Goal: Task Accomplishment & Management: Manage account settings

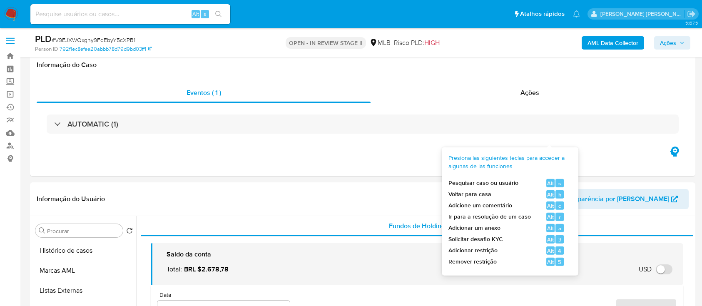
select select "10"
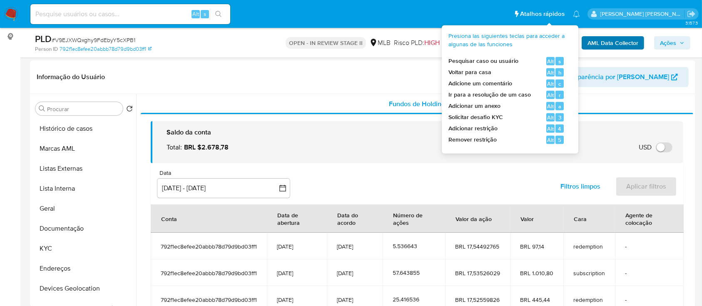
scroll to position [110, 0]
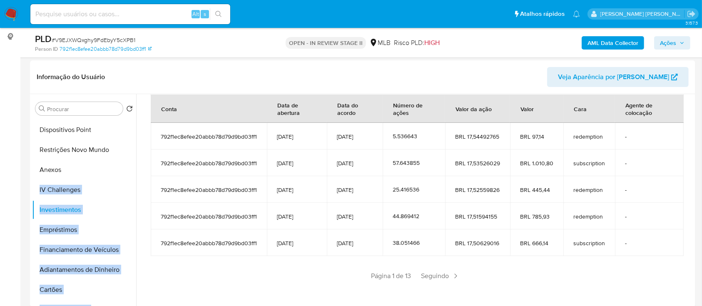
click at [604, 44] on b "AML Data Collector" at bounding box center [612, 42] width 51 height 13
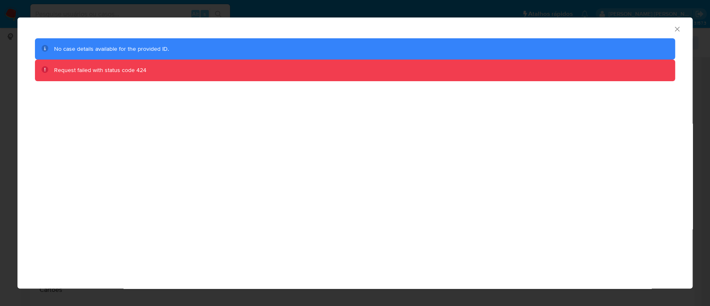
drag, startPoint x: 675, startPoint y: 30, endPoint x: 640, endPoint y: 15, distance: 38.6
click at [675, 30] on icon "Fechar a janela" at bounding box center [677, 29] width 8 height 8
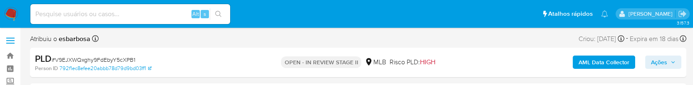
select select "10"
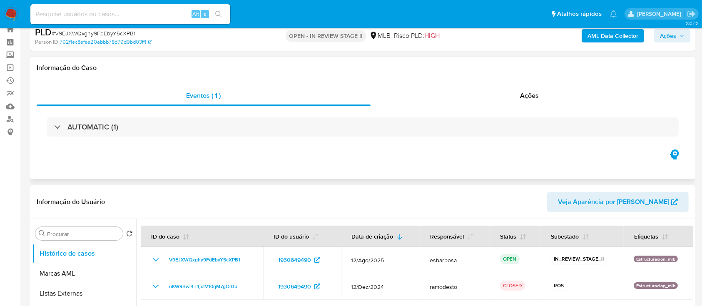
scroll to position [111, 0]
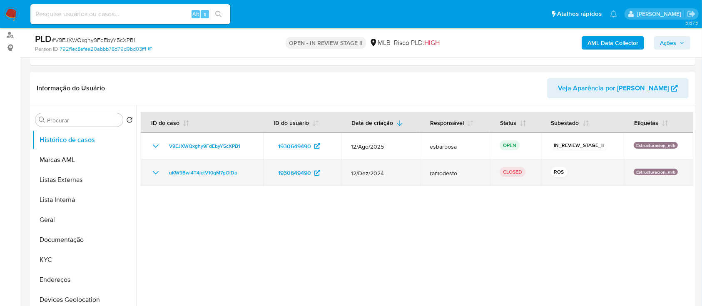
click at [153, 172] on icon "Mostrar/Ocultar" at bounding box center [156, 173] width 10 height 10
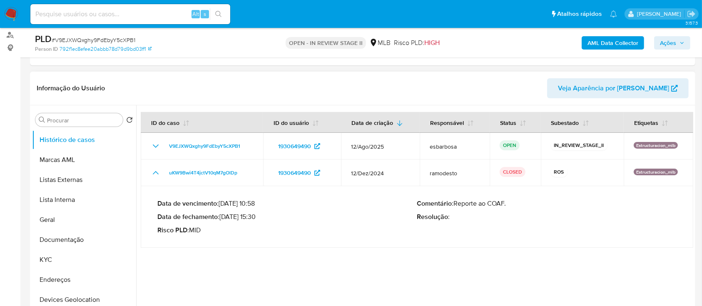
drag, startPoint x: 254, startPoint y: 215, endPoint x: 221, endPoint y: 217, distance: 33.0
click at [221, 217] on p "Data de fechamento : 14/01/2025 15:30" at bounding box center [287, 217] width 260 height 8
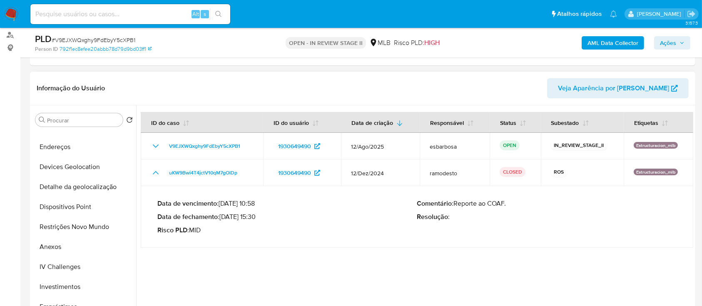
scroll to position [166, 0]
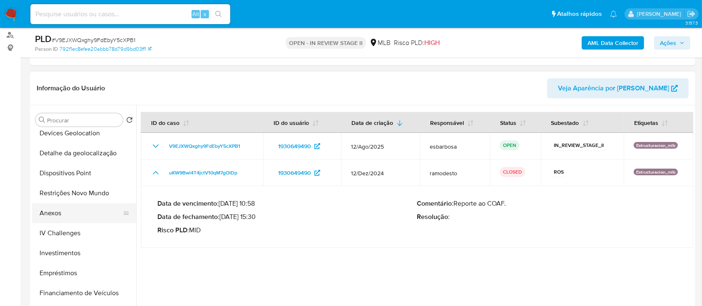
click at [57, 212] on button "Anexos" at bounding box center [80, 213] width 97 height 20
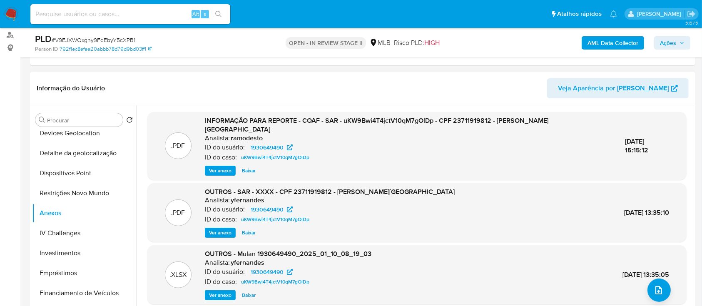
click at [220, 166] on span "Ver anexo" at bounding box center [220, 170] width 22 height 8
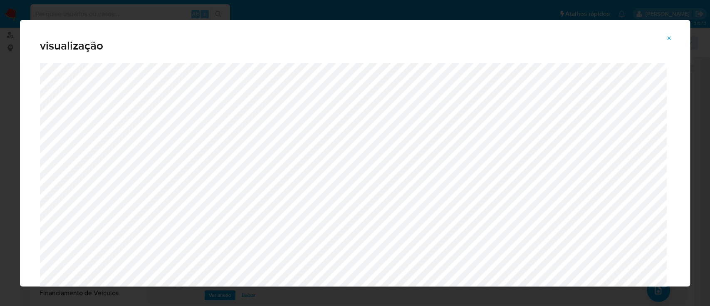
click at [670, 38] on icon "Attachment preview" at bounding box center [669, 38] width 7 height 7
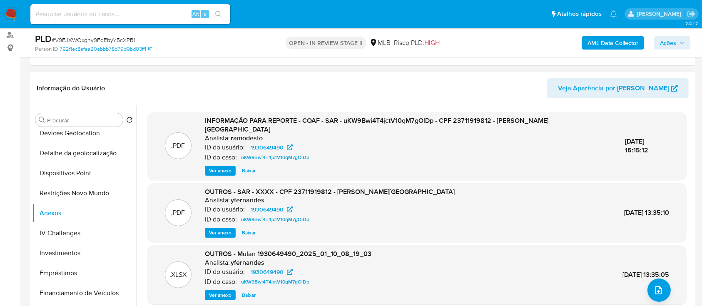
click at [618, 41] on b "AML Data Collector" at bounding box center [612, 42] width 51 height 13
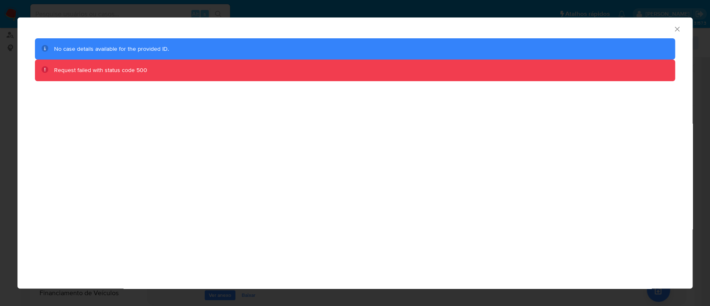
click at [505, 124] on div "AML Data Collector No case details available for the provided ID. Request faile…" at bounding box center [354, 152] width 675 height 271
click at [681, 32] on div "AML Data Collector" at bounding box center [354, 27] width 675 height 21
click at [676, 30] on icon "Fechar a janela" at bounding box center [677, 29] width 8 height 8
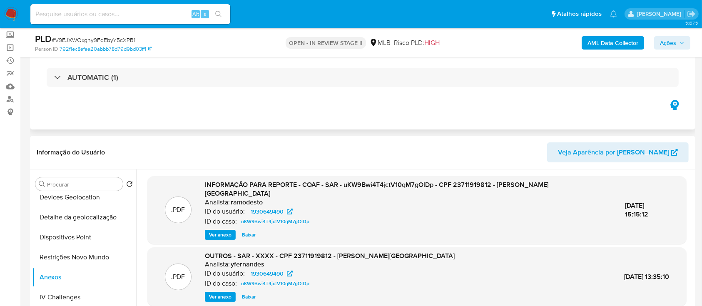
scroll to position [0, 0]
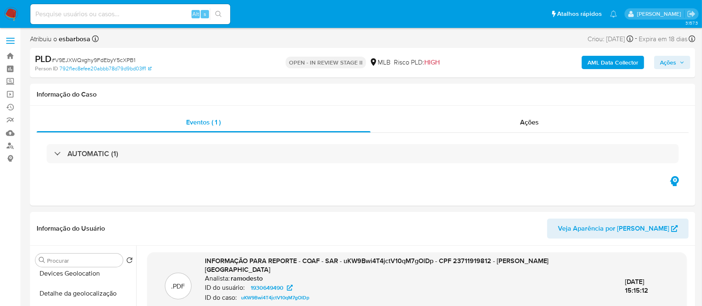
click at [609, 63] on b "AML Data Collector" at bounding box center [612, 62] width 51 height 13
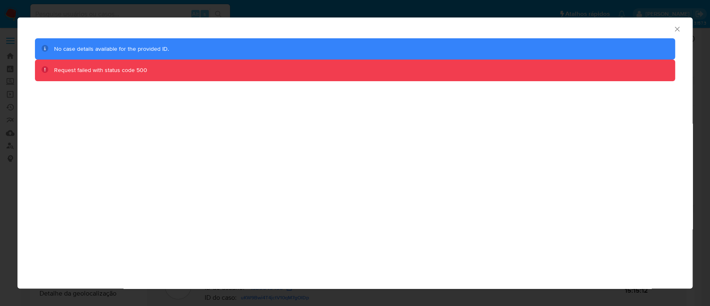
click at [678, 29] on icon "Fechar a janela" at bounding box center [677, 29] width 8 height 8
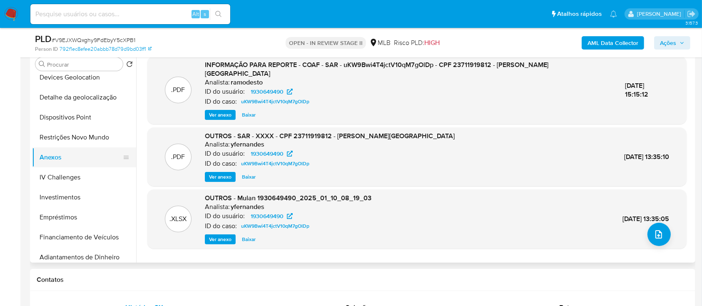
scroll to position [111, 0]
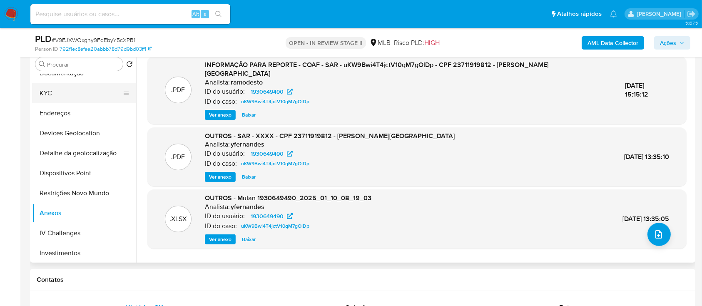
click at [68, 92] on button "KYC" at bounding box center [80, 93] width 97 height 20
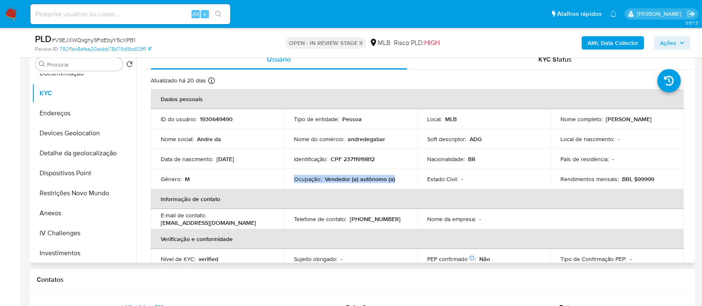
drag, startPoint x: 337, startPoint y: 179, endPoint x: 293, endPoint y: 180, distance: 44.1
click at [294, 180] on div "Ocupação : Vendedor (a) autônomo (a)" at bounding box center [350, 178] width 113 height 7
copy div "Ocupação : Vendedor (a) autônomo (a)"
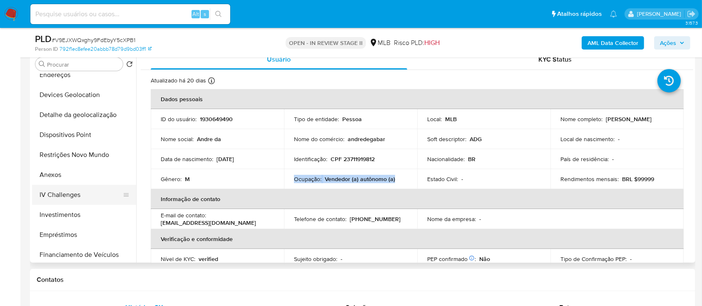
scroll to position [166, 0]
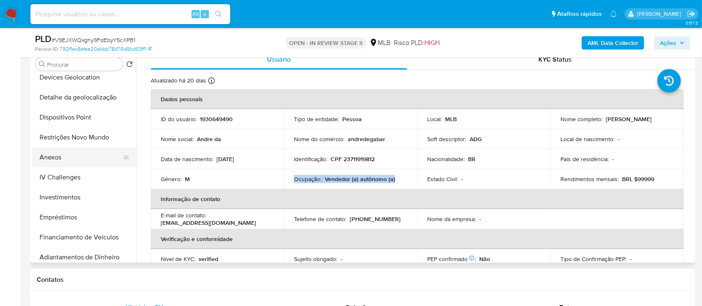
click at [57, 154] on button "Anexos" at bounding box center [80, 157] width 97 height 20
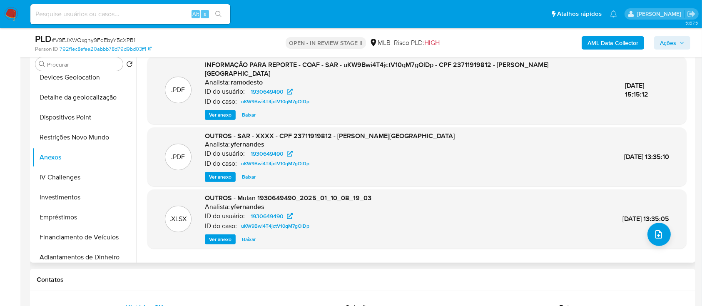
click at [223, 111] on span "Ver anexo" at bounding box center [220, 115] width 22 height 8
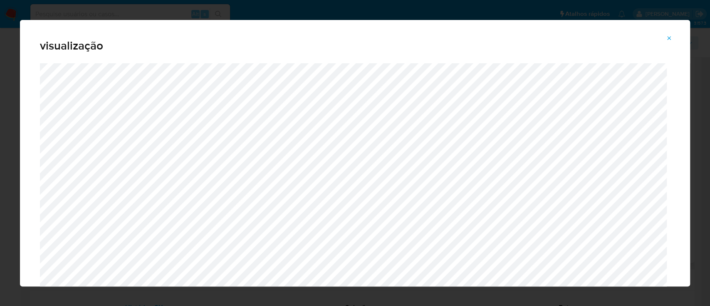
drag, startPoint x: 669, startPoint y: 36, endPoint x: 663, endPoint y: 35, distance: 5.7
click at [669, 37] on icon "Attachment preview" at bounding box center [669, 38] width 7 height 7
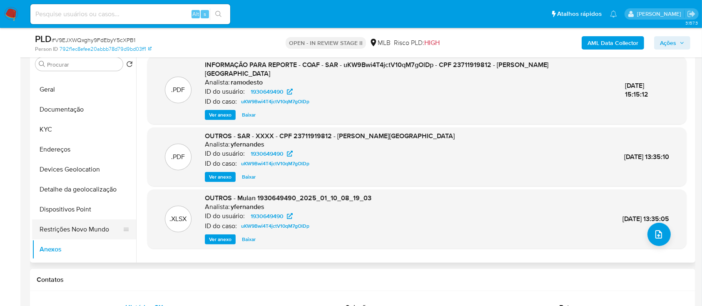
scroll to position [0, 0]
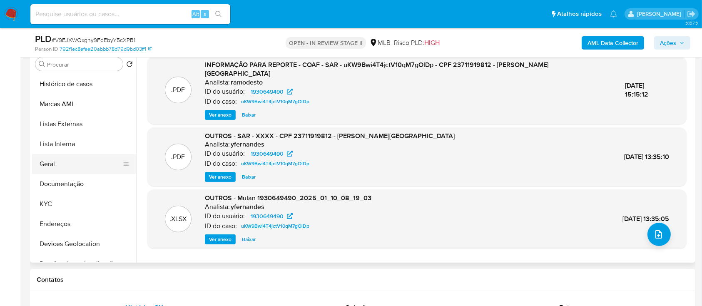
click at [53, 168] on button "Geral" at bounding box center [80, 164] width 97 height 20
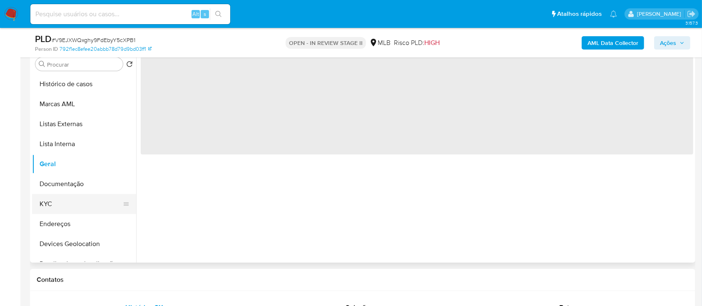
click at [53, 208] on button "KYC" at bounding box center [80, 204] width 97 height 20
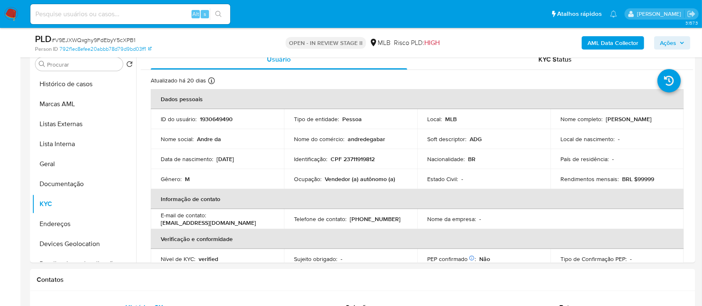
click at [354, 155] on p "CPF 23711919812" at bounding box center [352, 158] width 44 height 7
click at [355, 156] on p "CPF 23711919812" at bounding box center [352, 158] width 44 height 7
copy p "23711919812"
click at [104, 38] on span "# V9EJXWQxghy9FdEbyY5cXPB1" at bounding box center [94, 40] width 84 height 8
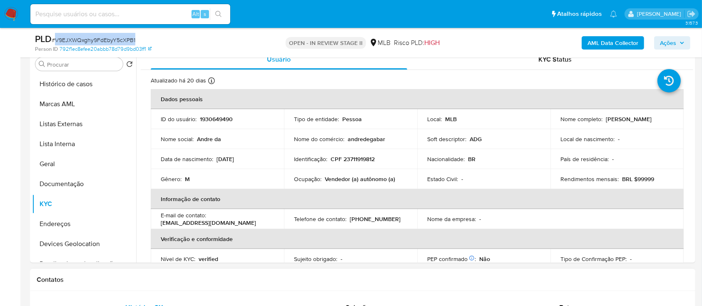
copy span "V9EJXWQxghy9FdEbyY5cXPB1"
click at [604, 45] on b "AML Data Collector" at bounding box center [612, 42] width 51 height 13
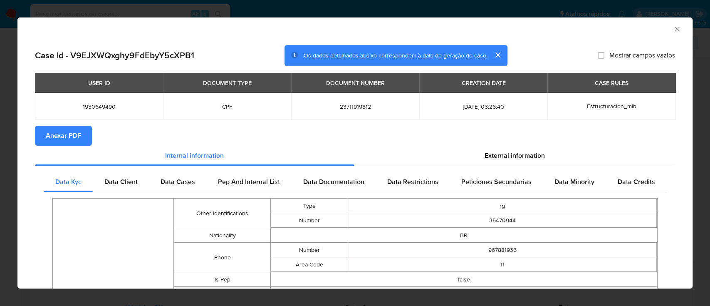
click at [53, 136] on span "Anexar PDF" at bounding box center [63, 136] width 35 height 18
drag, startPoint x: 669, startPoint y: 30, endPoint x: 292, endPoint y: 112, distance: 386.2
click at [675, 29] on icon "Fechar a janela" at bounding box center [677, 29] width 5 height 5
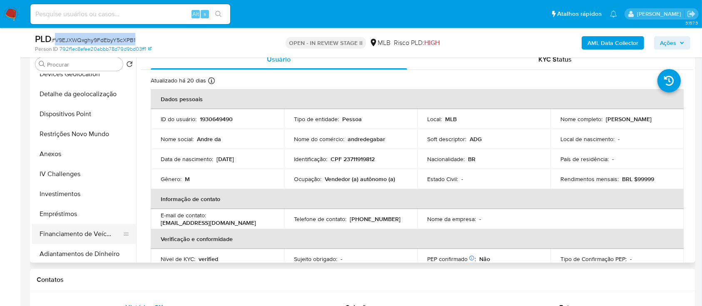
scroll to position [114, 0]
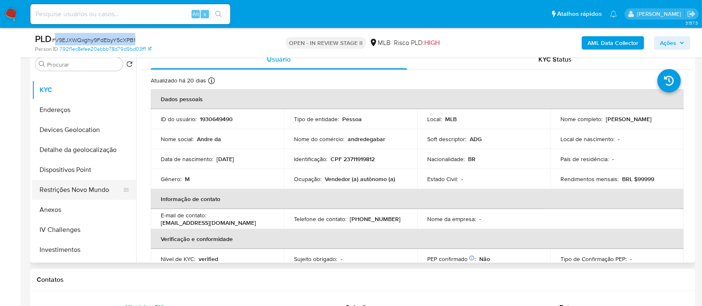
click at [71, 188] on button "Restrições Novo Mundo" at bounding box center [80, 190] width 97 height 20
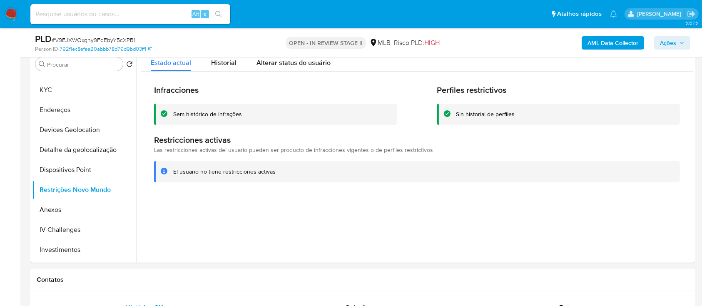
click at [210, 117] on div "Sem histórico de infrações" at bounding box center [207, 114] width 69 height 8
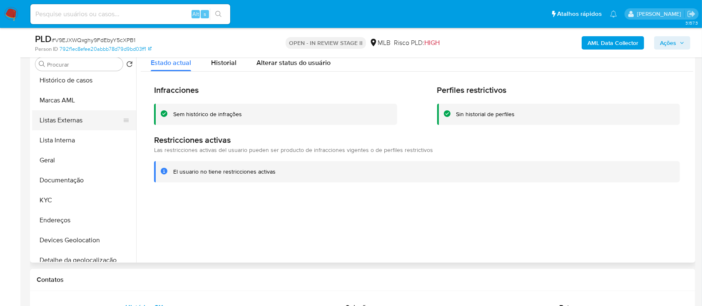
scroll to position [3, 0]
click at [251, 203] on div at bounding box center [414, 156] width 557 height 213
click at [57, 198] on button "KYC" at bounding box center [80, 201] width 97 height 20
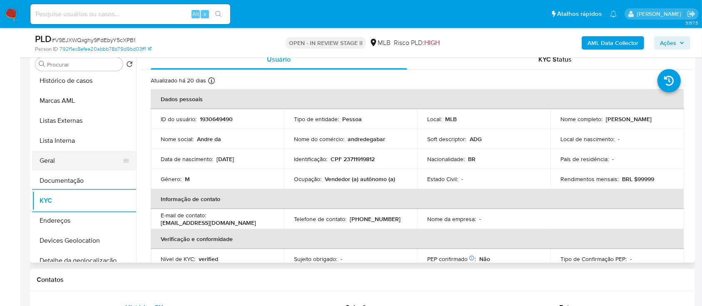
click at [71, 158] on button "Geral" at bounding box center [80, 161] width 97 height 20
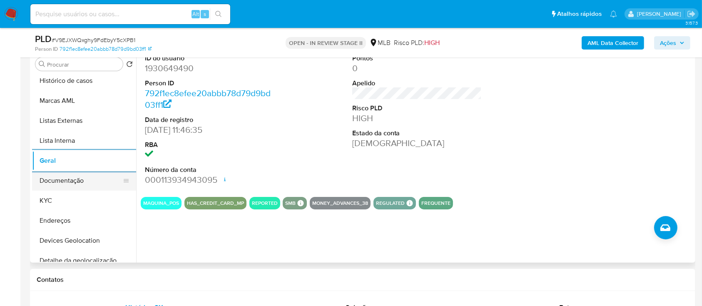
drag, startPoint x: 91, startPoint y: 201, endPoint x: 110, endPoint y: 183, distance: 26.5
click at [91, 201] on button "KYC" at bounding box center [84, 201] width 104 height 20
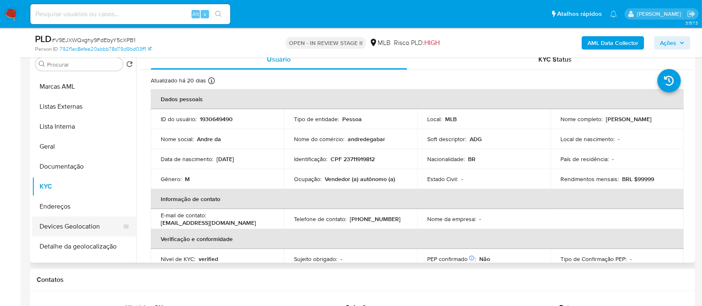
scroll to position [0, 0]
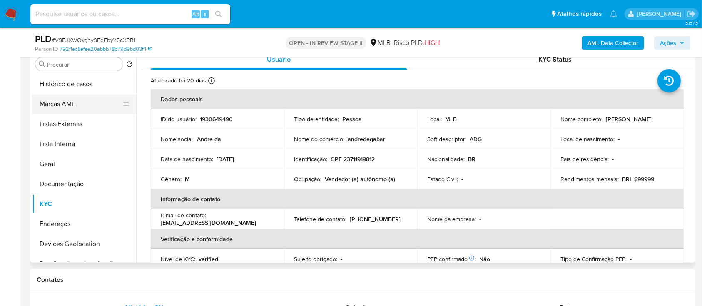
click at [54, 103] on button "Marcas AML" at bounding box center [80, 104] width 97 height 20
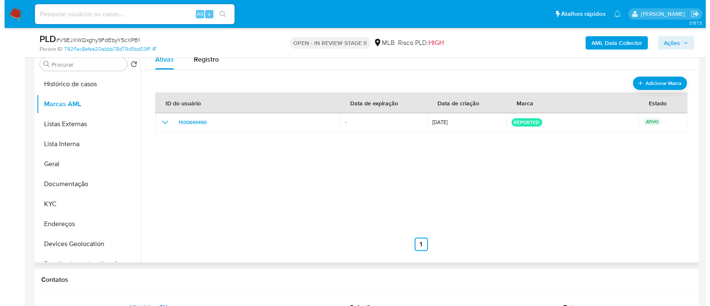
scroll to position [111, 0]
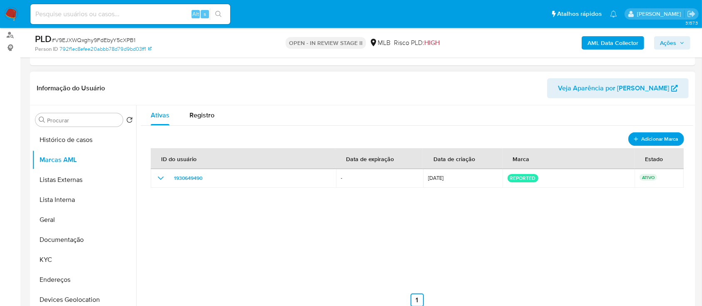
click at [643, 137] on span "Adicionar Marca" at bounding box center [659, 139] width 37 height 10
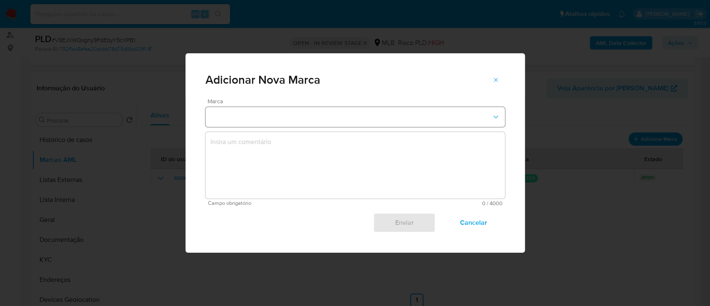
click at [280, 118] on button "marks-modal" at bounding box center [356, 117] width 300 height 20
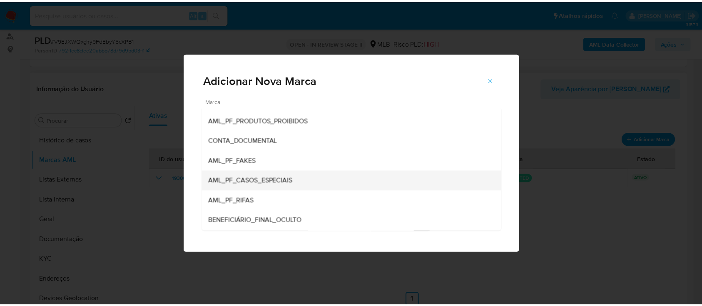
scroll to position [0, 0]
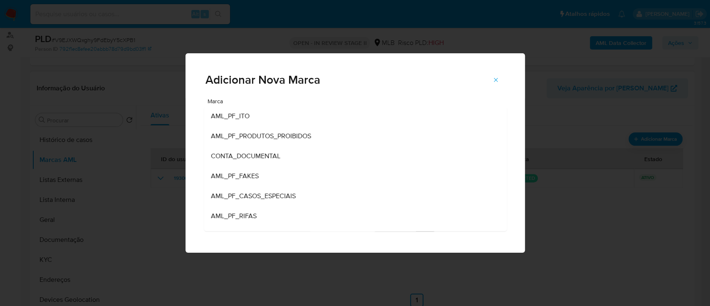
click at [348, 62] on div "Adicionar Nova Marca" at bounding box center [356, 75] width 340 height 45
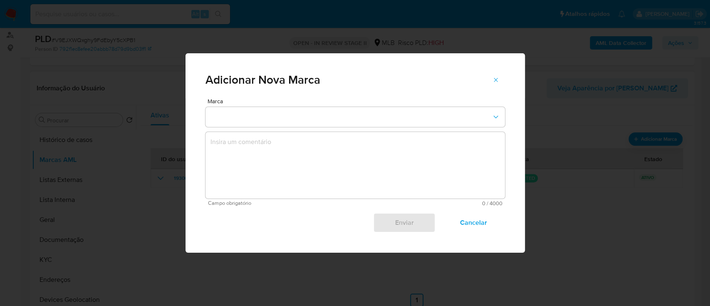
click at [497, 78] on icon "marks-modal" at bounding box center [496, 80] width 4 height 4
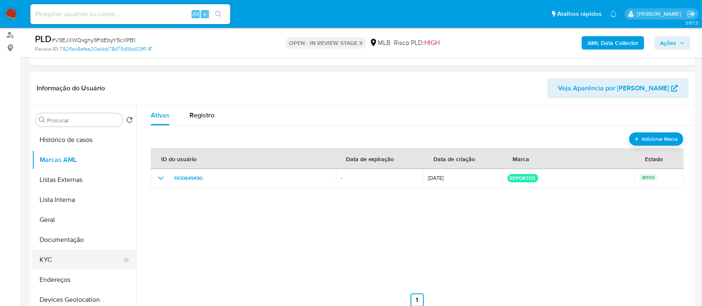
click at [64, 256] on button "KYC" at bounding box center [80, 260] width 97 height 20
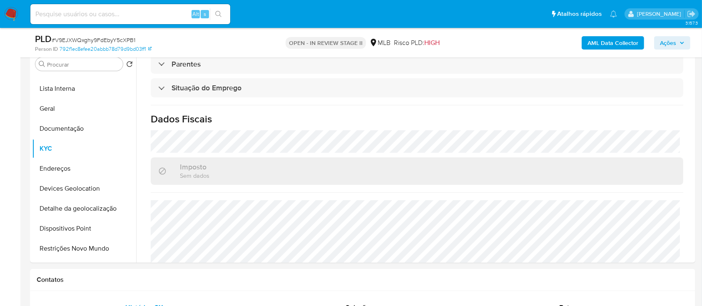
scroll to position [354, 0]
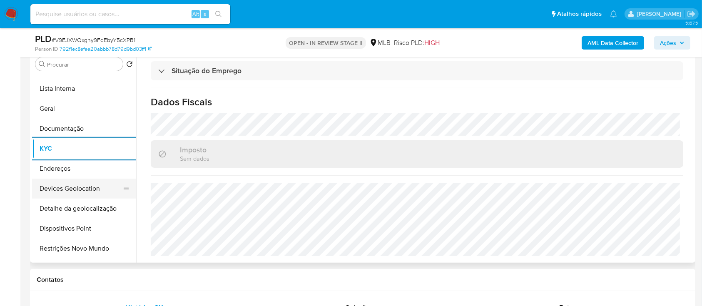
click at [87, 188] on button "Devices Geolocation" at bounding box center [80, 189] width 97 height 20
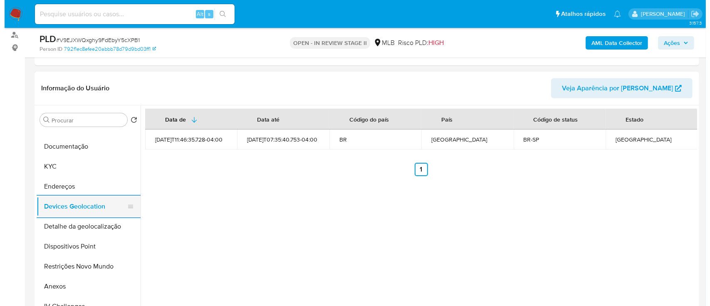
scroll to position [111, 0]
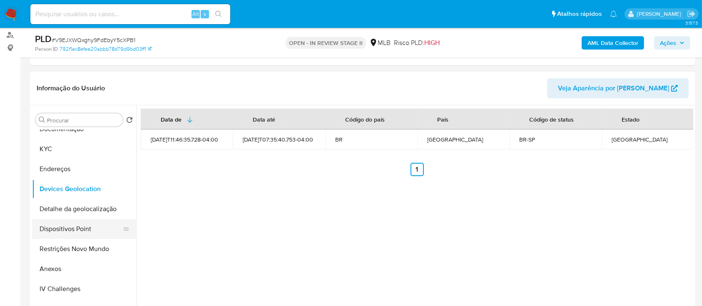
click at [90, 226] on button "Dispositivos Point" at bounding box center [80, 229] width 97 height 20
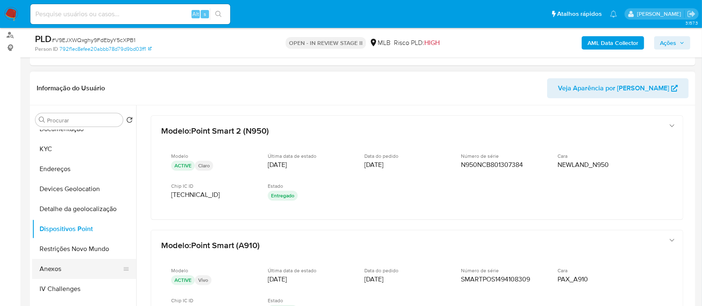
click at [71, 270] on button "Anexos" at bounding box center [80, 269] width 97 height 20
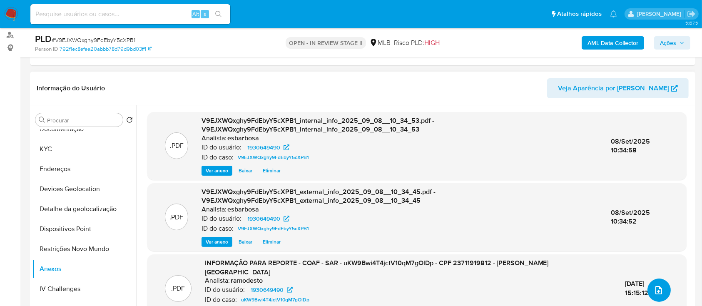
click at [655, 289] on icon "upload-file" at bounding box center [658, 290] width 7 height 8
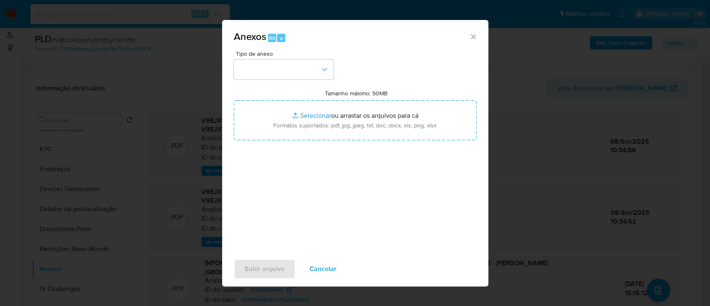
click at [375, 37] on span "Anexos Alt a" at bounding box center [352, 37] width 236 height 11
click at [291, 70] on button "button" at bounding box center [284, 70] width 100 height 20
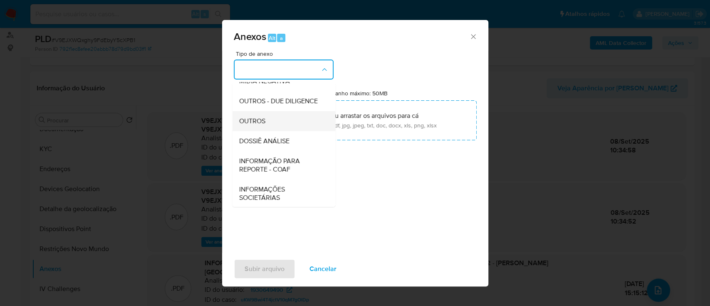
click at [263, 125] on span "OUTROS" at bounding box center [252, 121] width 26 height 8
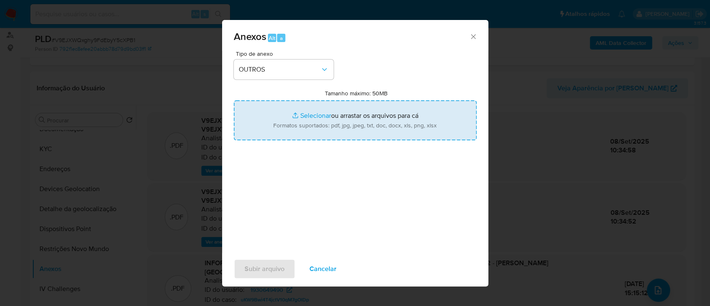
click at [323, 115] on input "Tamanho máximo: 50MB Selecionar arquivos" at bounding box center [355, 120] width 243 height 40
type input "C:\fakepath\2° SAR - XXXX - CPF 23711919812 - ANDRE DA SILVA LISBOA.pdf"
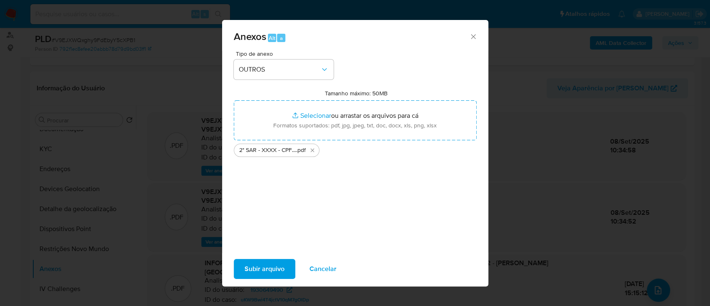
click at [313, 149] on icon "Excluir 2° SAR - XXXX - CPF 23711919812 - ANDRE DA SILVA LISBOA.pdf" at bounding box center [312, 150] width 7 height 7
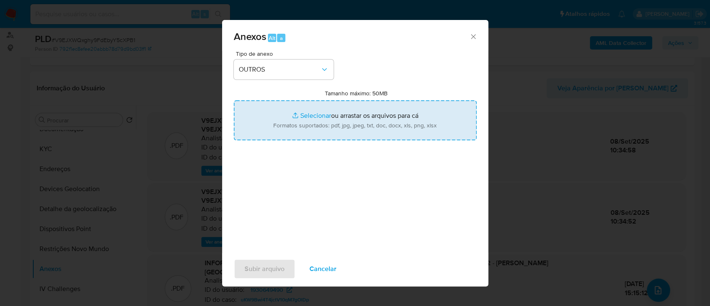
type input "C:\fakepath\2° SAR - XXXX - CPF 23711919812 - ANDRE DA SILVA LISBOA (1).pdf"
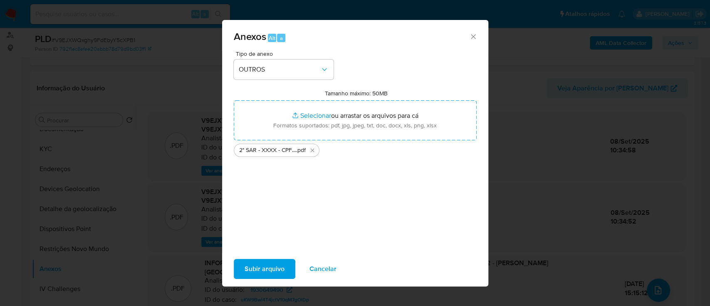
click at [277, 273] on span "Subir arquivo" at bounding box center [265, 269] width 40 height 18
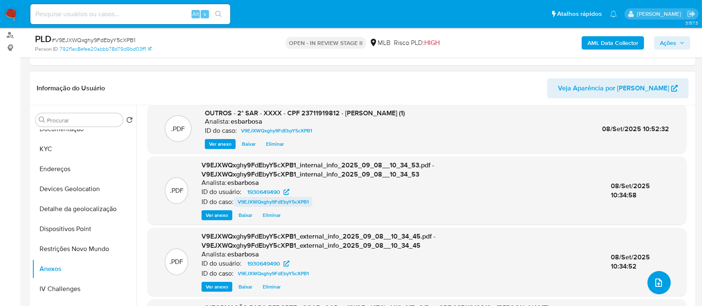
scroll to position [0, 0]
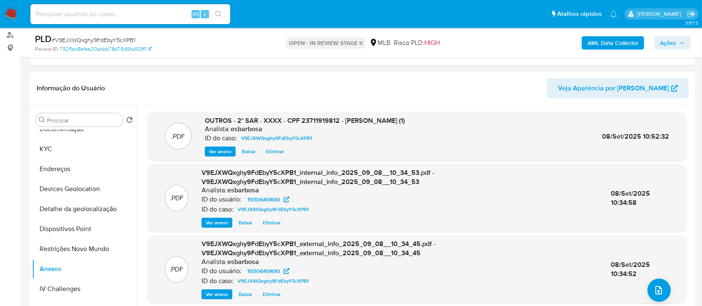
click at [671, 41] on span "Ações" at bounding box center [668, 42] width 16 height 13
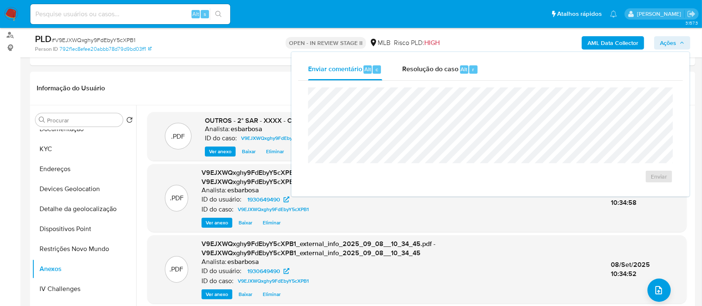
drag, startPoint x: 423, startPoint y: 71, endPoint x: 426, endPoint y: 84, distance: 13.3
click at [423, 71] on span "Resolução do caso" at bounding box center [430, 69] width 56 height 10
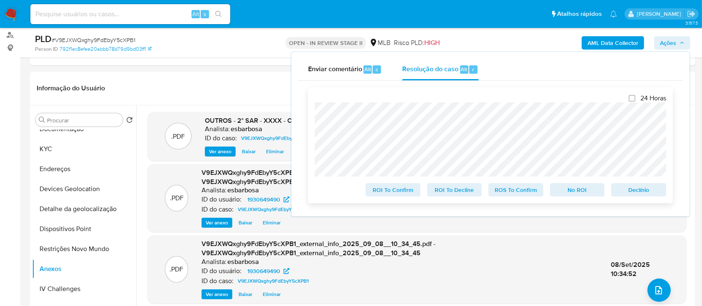
click at [511, 191] on span "ROS To Confirm" at bounding box center [515, 190] width 43 height 12
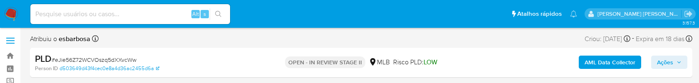
select select "10"
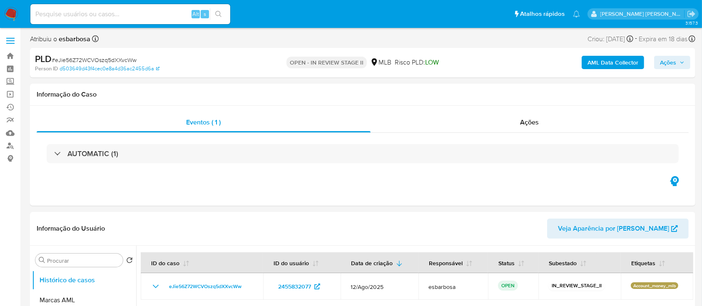
click at [619, 61] on b "AML Data Collector" at bounding box center [612, 62] width 51 height 13
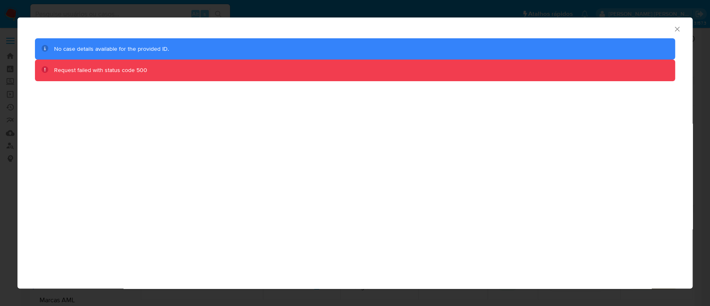
click at [699, 54] on div "AML Data Collector No case details available for the provided ID. Request faile…" at bounding box center [355, 153] width 710 height 306
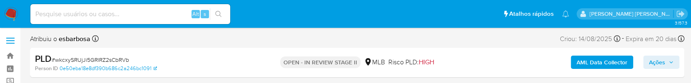
select select "10"
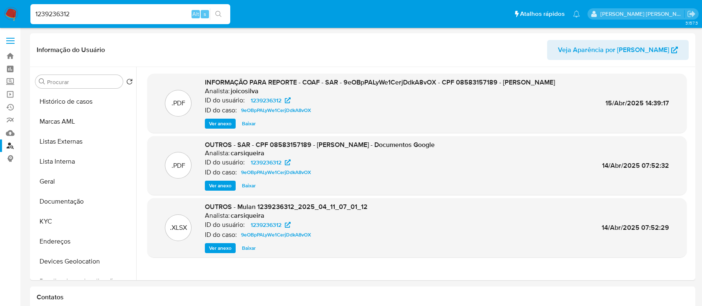
select select "10"
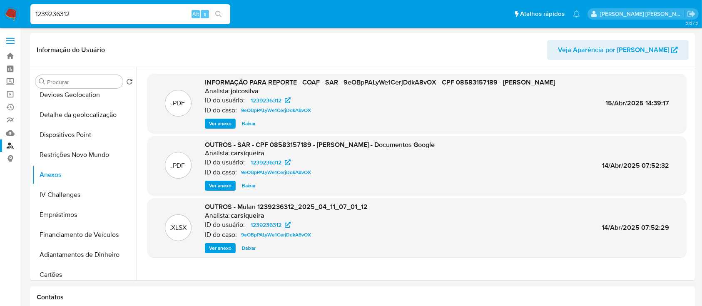
click at [9, 144] on link "Localizador de pessoas" at bounding box center [49, 145] width 99 height 13
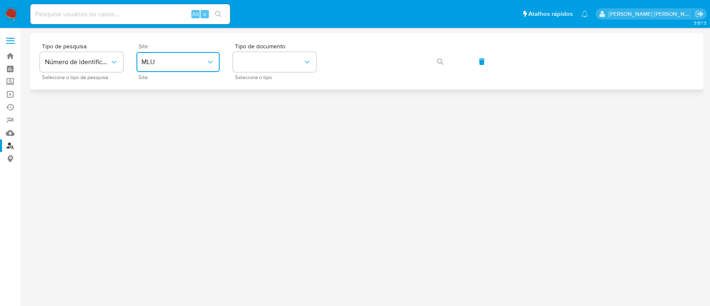
click at [192, 62] on span "MLU" at bounding box center [173, 62] width 65 height 8
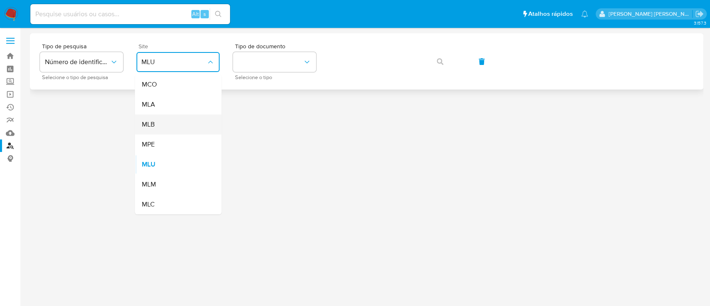
click at [179, 122] on div "MLB" at bounding box center [175, 124] width 68 height 20
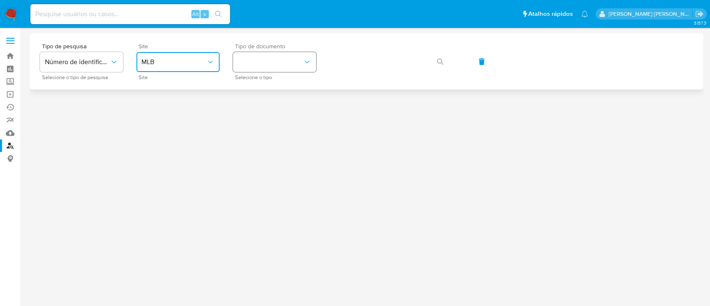
click at [259, 65] on button "identificationType" at bounding box center [274, 62] width 83 height 20
click at [261, 114] on div "CPF CPF" at bounding box center [272, 117] width 68 height 28
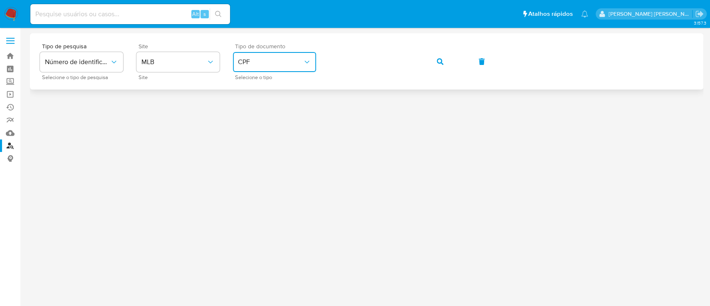
click at [266, 61] on div "Tipo de pesquisa Número de identificação Selecione o tipo de pesquisa Site MLB …" at bounding box center [367, 61] width 654 height 36
click at [449, 60] on button "button" at bounding box center [440, 62] width 28 height 20
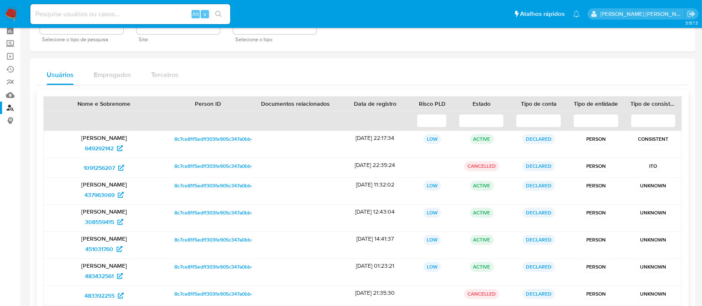
scroll to position [55, 0]
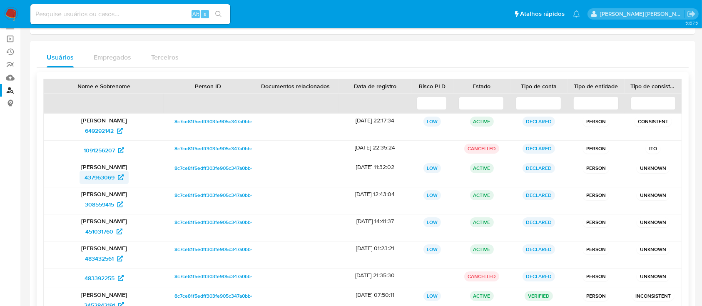
click at [104, 178] on span "437963069" at bounding box center [99, 177] width 30 height 13
click at [95, 154] on span "1091256207" at bounding box center [99, 150] width 31 height 13
click at [98, 131] on span "649292142" at bounding box center [99, 130] width 29 height 13
click at [98, 261] on span "483432561" at bounding box center [99, 258] width 29 height 13
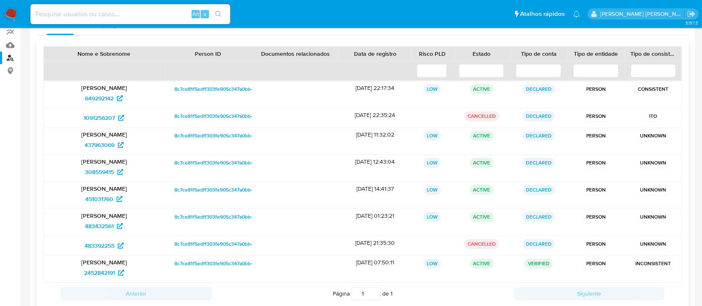
scroll to position [111, 0]
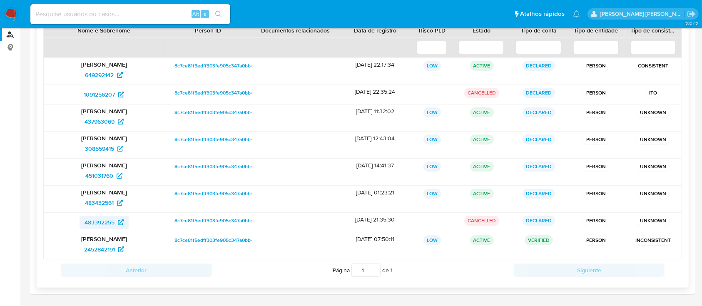
click at [107, 219] on span "483392255" at bounding box center [99, 222] width 30 height 13
click at [107, 249] on span "2452842191" at bounding box center [99, 249] width 31 height 13
click at [96, 246] on span "2452842191" at bounding box center [99, 249] width 31 height 13
click at [100, 247] on span "2452842191" at bounding box center [99, 249] width 31 height 13
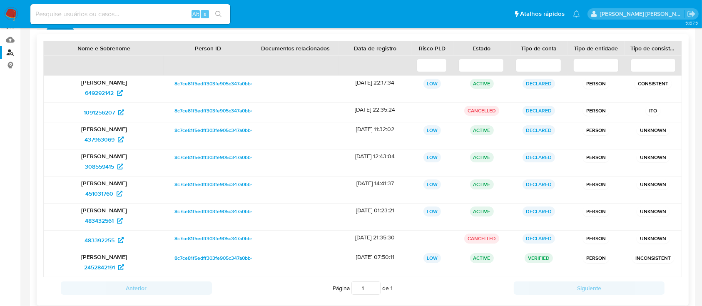
scroll to position [111, 0]
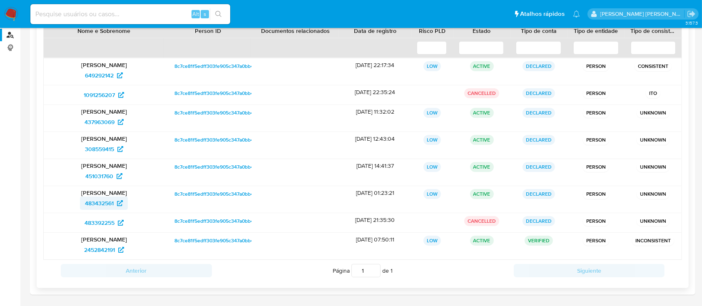
click at [99, 200] on span "483432561" at bounding box center [99, 202] width 29 height 13
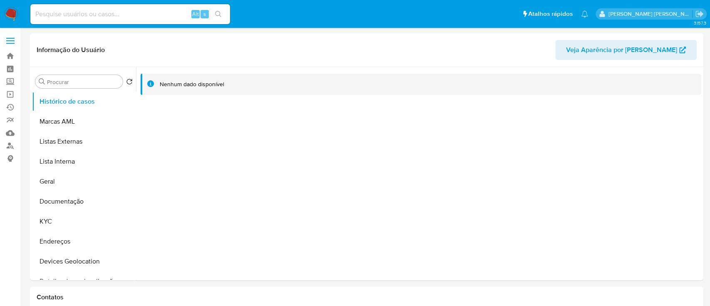
select select "10"
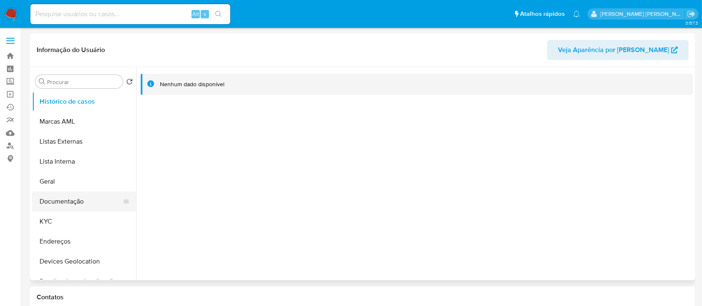
click at [75, 199] on button "Documentação" at bounding box center [80, 201] width 97 height 20
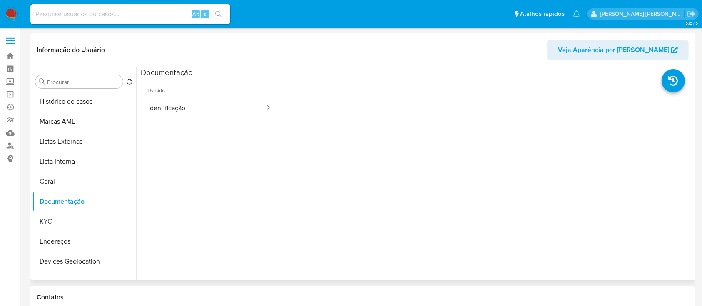
click at [186, 104] on button "Identificação" at bounding box center [203, 107] width 125 height 21
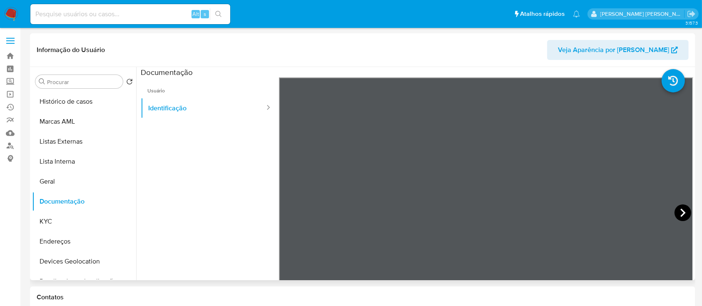
click at [682, 210] on icon at bounding box center [682, 212] width 17 height 17
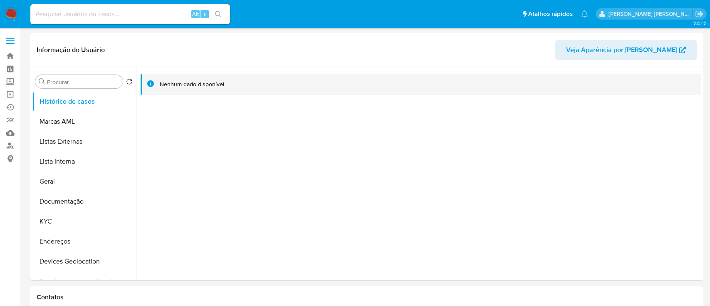
select select "10"
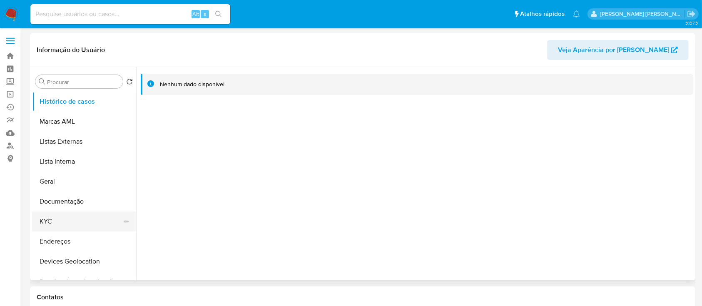
click at [61, 219] on button "KYC" at bounding box center [80, 221] width 97 height 20
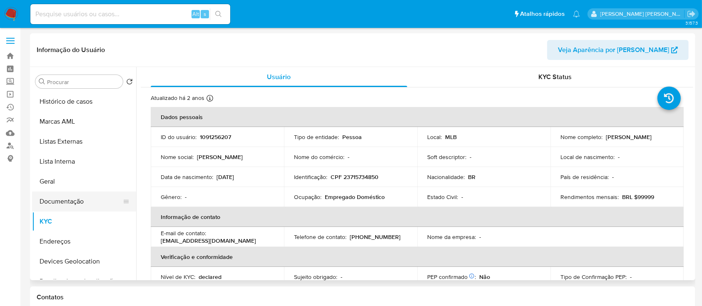
click at [74, 203] on button "Documentação" at bounding box center [80, 201] width 97 height 20
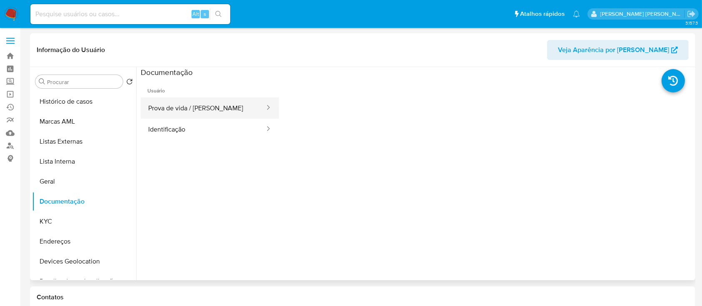
click at [182, 98] on button "Prova de vida / Selfie" at bounding box center [203, 107] width 125 height 21
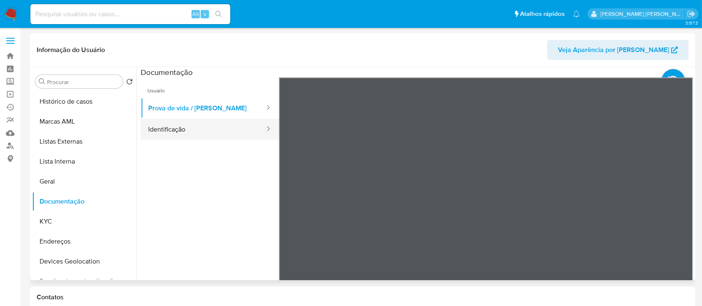
click at [217, 135] on button "Identificação" at bounding box center [203, 129] width 125 height 21
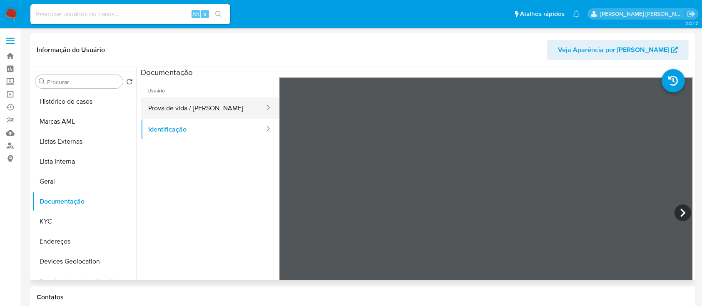
click at [210, 110] on button "Prova de vida / Selfie" at bounding box center [203, 107] width 125 height 21
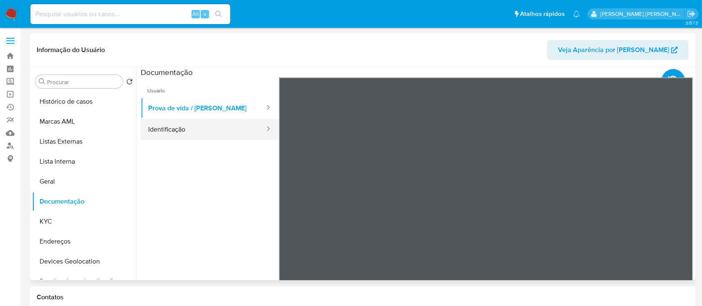
click at [211, 130] on button "Identificação" at bounding box center [203, 129] width 125 height 21
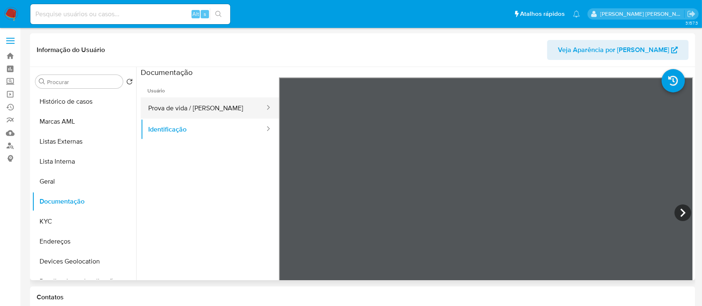
drag, startPoint x: 195, startPoint y: 113, endPoint x: 204, endPoint y: 109, distance: 9.4
click at [196, 112] on button "Prova de vida / Selfie" at bounding box center [203, 107] width 125 height 21
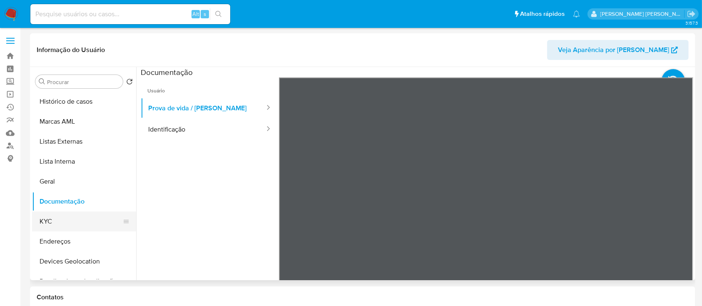
click at [71, 215] on button "KYC" at bounding box center [80, 221] width 97 height 20
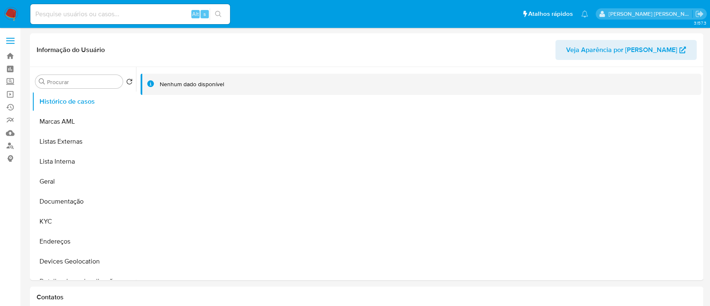
select select "10"
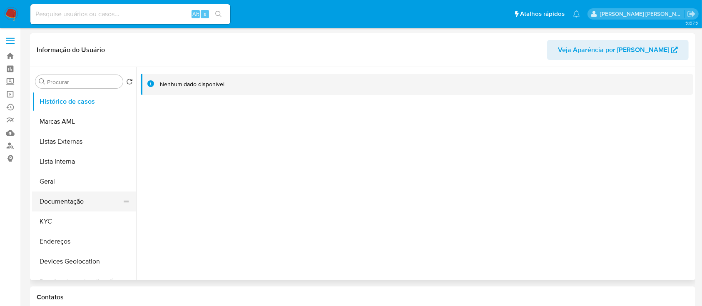
click at [60, 200] on button "Documentação" at bounding box center [80, 201] width 97 height 20
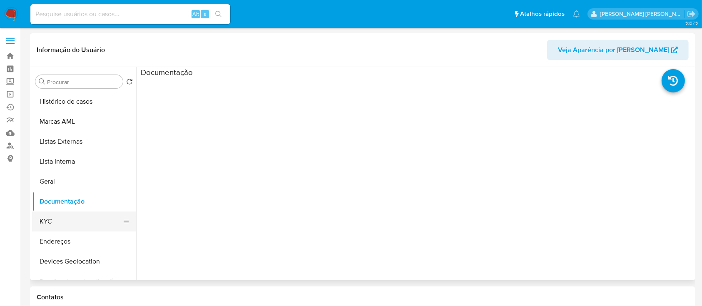
click at [60, 223] on button "KYC" at bounding box center [80, 221] width 97 height 20
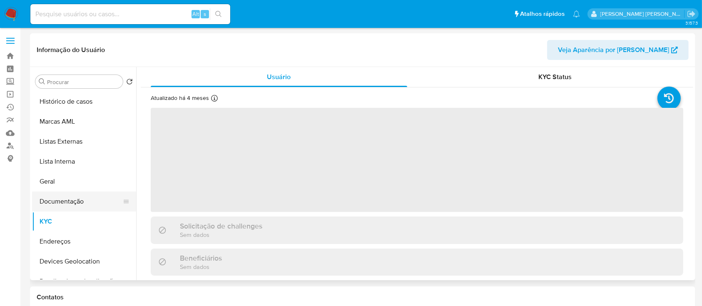
click at [99, 201] on button "Documentação" at bounding box center [80, 201] width 97 height 20
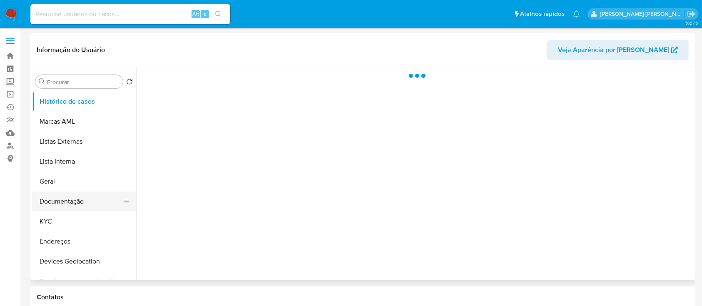
click at [73, 203] on button "Documentação" at bounding box center [80, 201] width 97 height 20
select select "10"
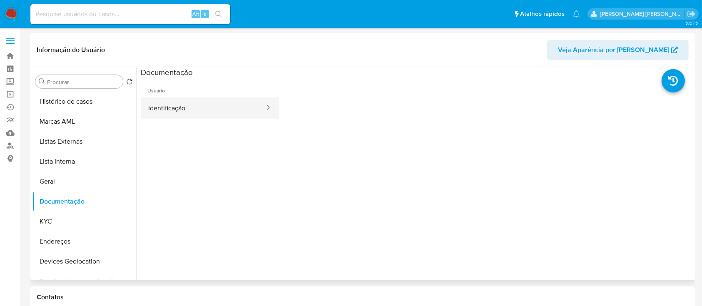
click at [199, 108] on button "Identificação" at bounding box center [203, 107] width 125 height 21
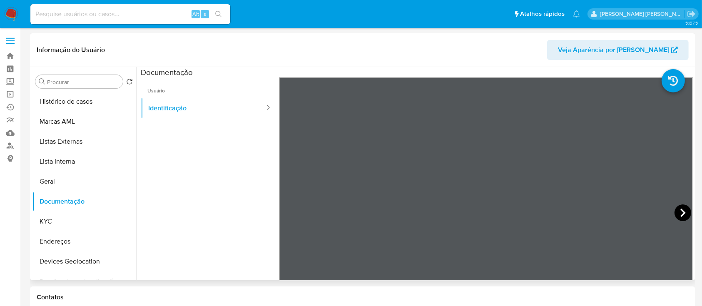
click at [675, 211] on icon at bounding box center [682, 212] width 17 height 17
click at [56, 225] on button "KYC" at bounding box center [80, 221] width 97 height 20
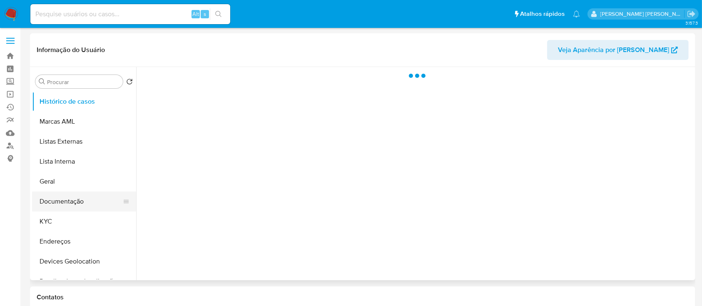
click at [60, 201] on button "Documentação" at bounding box center [80, 201] width 97 height 20
select select "10"
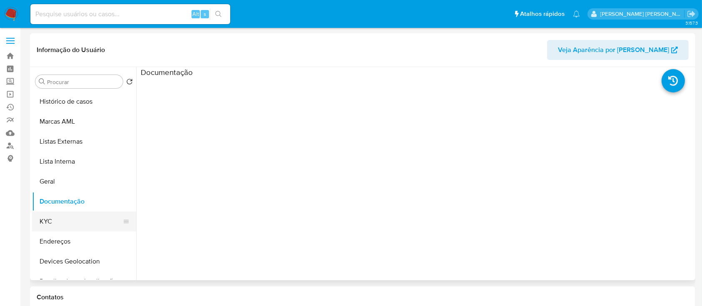
click at [67, 218] on button "KYC" at bounding box center [80, 221] width 97 height 20
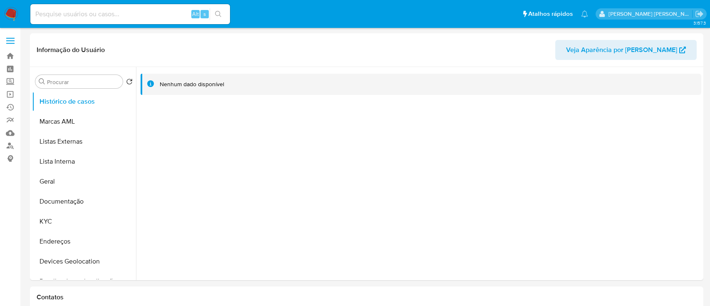
select select "10"
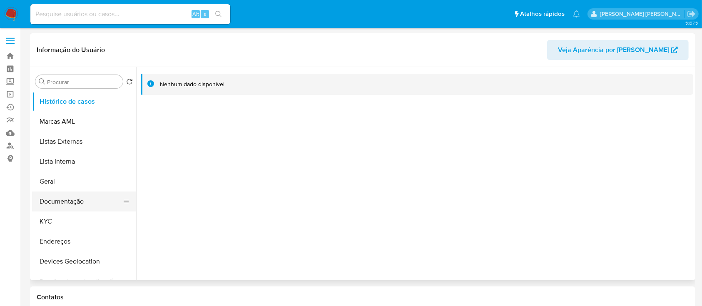
click at [74, 208] on button "Documentação" at bounding box center [80, 201] width 97 height 20
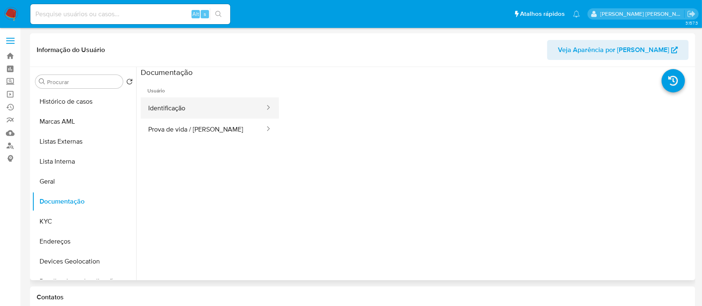
click at [190, 112] on button "Identificação" at bounding box center [203, 107] width 125 height 21
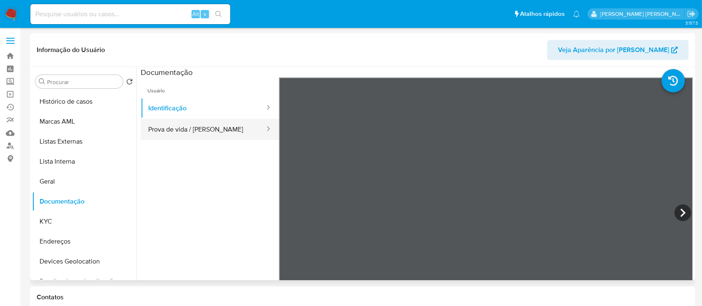
click at [220, 134] on button "Prova de vida / Selfie" at bounding box center [203, 129] width 125 height 21
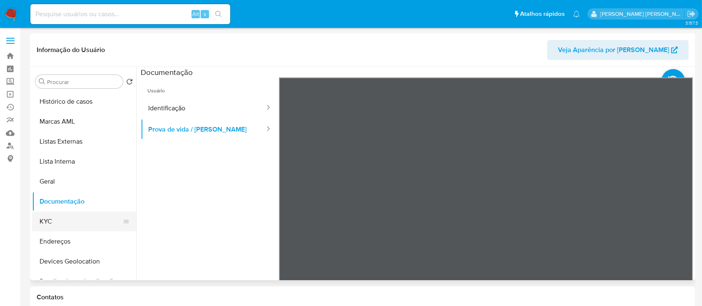
click at [63, 222] on button "KYC" at bounding box center [80, 221] width 97 height 20
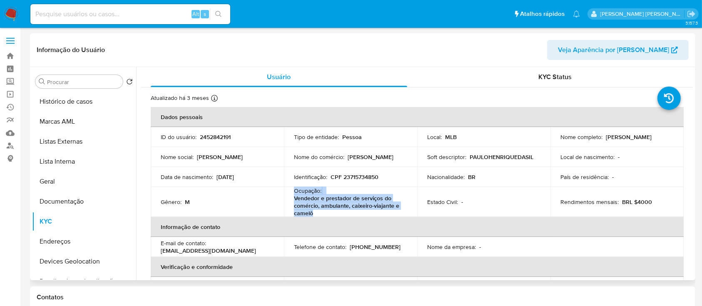
drag, startPoint x: 316, startPoint y: 214, endPoint x: 292, endPoint y: 193, distance: 32.1
click at [292, 193] on td "Ocupação : Vendedor e prestador de serviços do comércio, ambulante, caixeiro-vi…" at bounding box center [350, 202] width 133 height 30
copy div "Ocupação : Vendedor e prestador de serviços do comércio, ambulante, caixeiro-vi…"
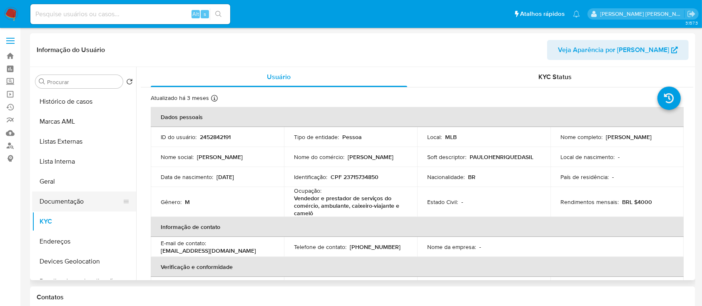
click at [80, 197] on button "Documentação" at bounding box center [80, 201] width 97 height 20
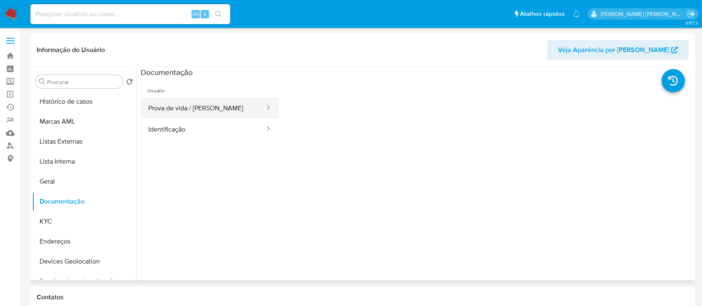
click at [203, 106] on button "Prova de vida / Selfie" at bounding box center [203, 107] width 125 height 21
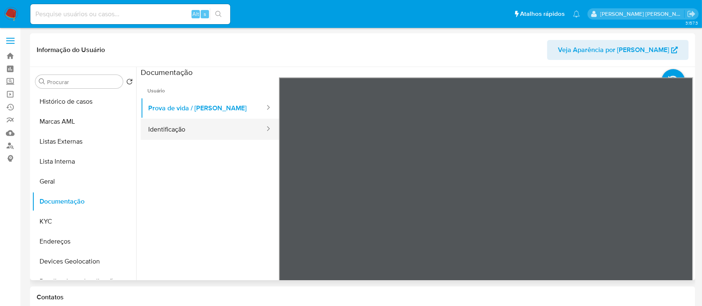
click at [164, 134] on button "Identificação" at bounding box center [203, 129] width 125 height 21
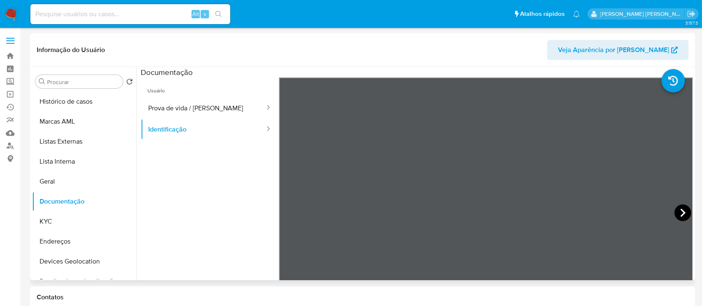
click at [682, 208] on icon at bounding box center [682, 212] width 17 height 17
click at [62, 221] on button "KYC" at bounding box center [80, 221] width 97 height 20
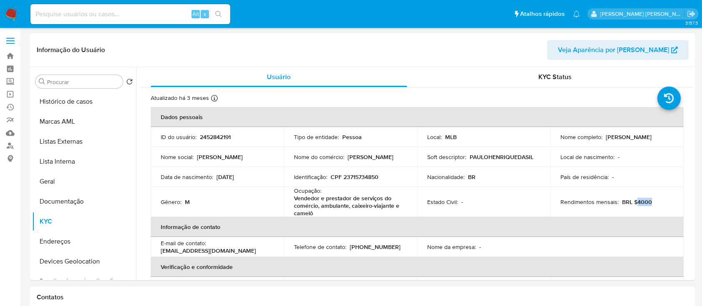
drag, startPoint x: 650, startPoint y: 203, endPoint x: 632, endPoint y: 204, distance: 18.8
click at [632, 204] on div "Rendimentos mensais : BRL $4000" at bounding box center [616, 201] width 113 height 7
copy p "4000"
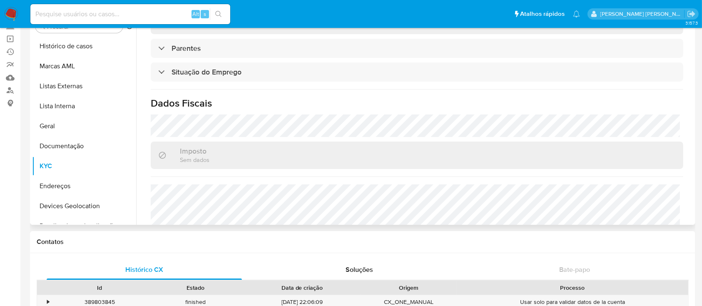
scroll to position [372, 0]
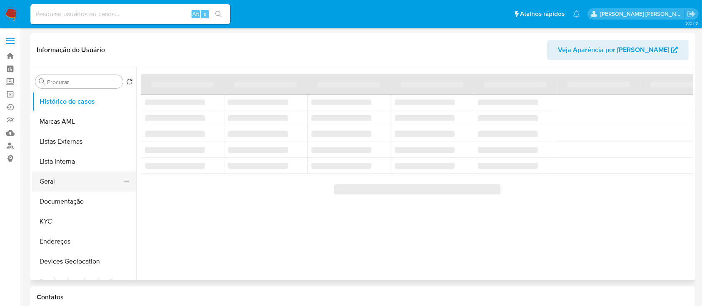
click at [58, 188] on button "Geral" at bounding box center [80, 181] width 97 height 20
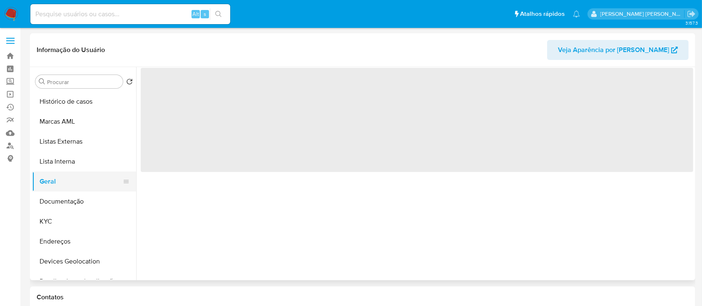
select select "10"
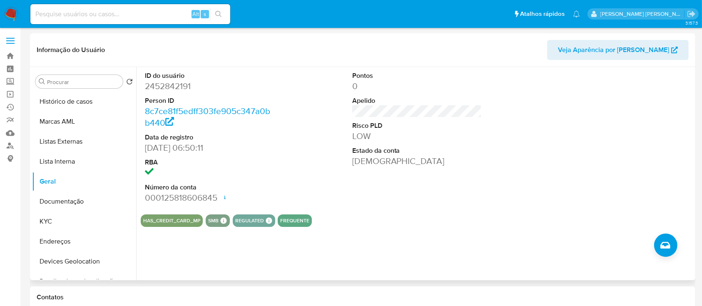
drag, startPoint x: 189, startPoint y: 147, endPoint x: 145, endPoint y: 147, distance: 44.1
click at [145, 147] on dd "[DATE] 06:50:11" at bounding box center [210, 148] width 130 height 12
drag, startPoint x: 145, startPoint y: 147, endPoint x: 188, endPoint y: 148, distance: 43.3
click at [188, 148] on dd "[DATE] 06:50:11" at bounding box center [210, 148] width 130 height 12
copy dd "[DATE]"
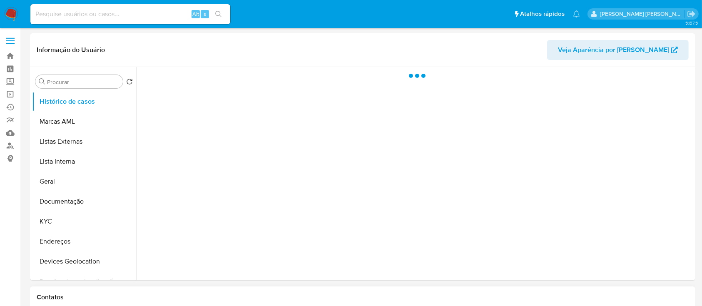
scroll to position [110, 0]
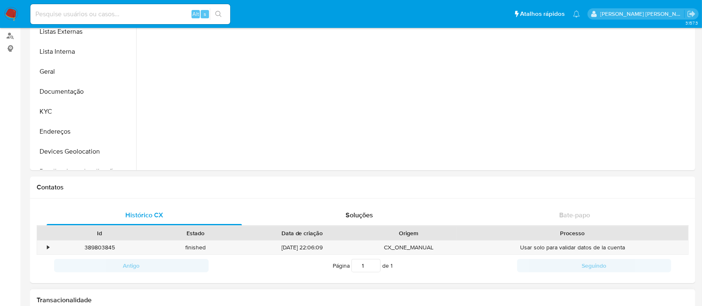
select select "10"
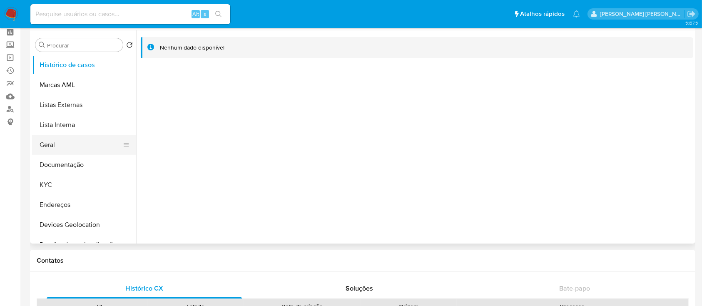
scroll to position [0, 0]
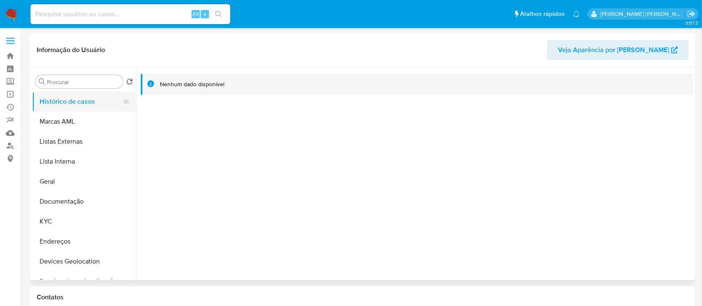
click at [57, 102] on button "Histórico de casos" at bounding box center [80, 102] width 97 height 20
click at [73, 198] on button "Documentação" at bounding box center [80, 201] width 97 height 20
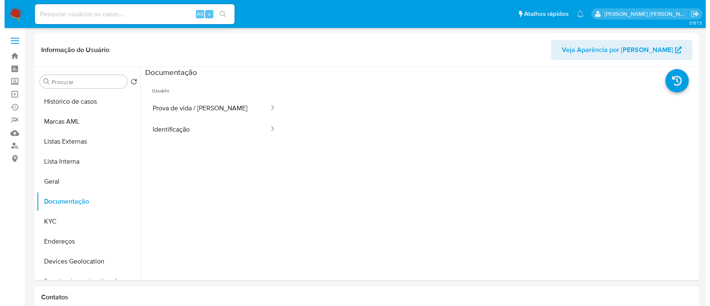
scroll to position [55, 0]
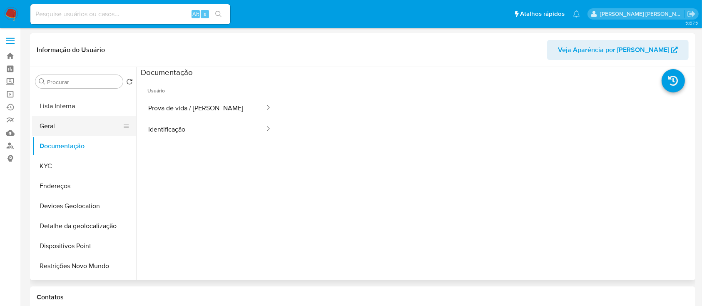
click at [68, 127] on button "Geral" at bounding box center [80, 126] width 97 height 20
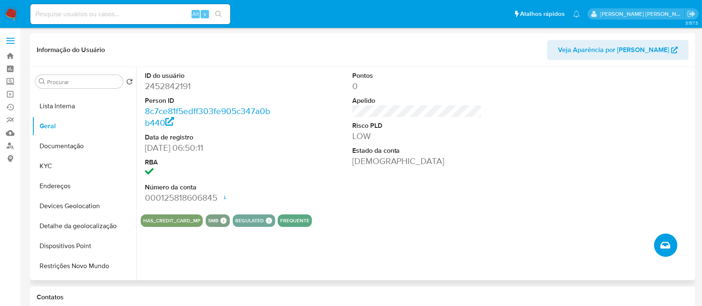
click at [660, 245] on icon "Criar caso manual" at bounding box center [665, 245] width 10 height 10
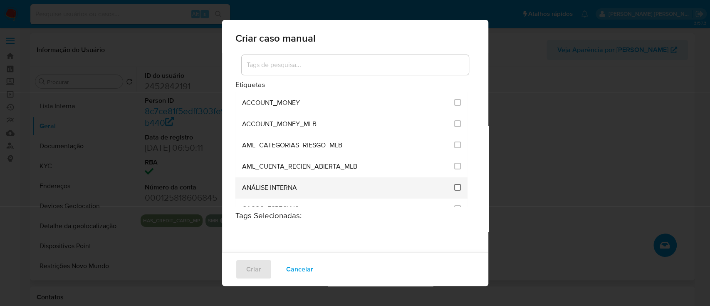
click at [454, 187] on input "1886" at bounding box center [457, 187] width 7 height 7
checkbox input "true"
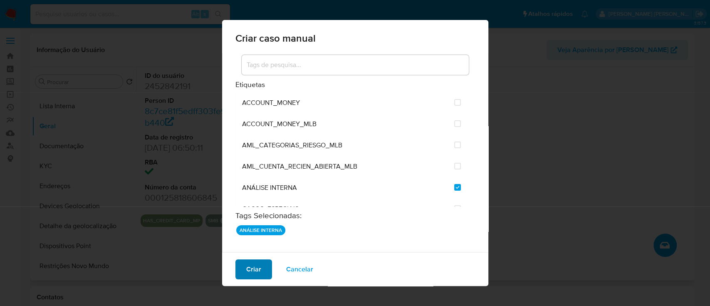
click at [252, 270] on span "Criar" at bounding box center [253, 269] width 15 height 18
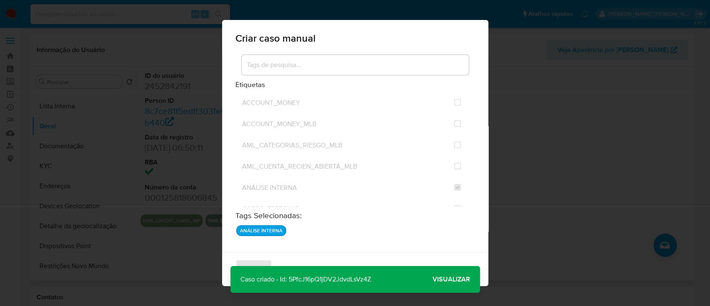
click at [455, 279] on span "Visualizar" at bounding box center [451, 279] width 37 height 0
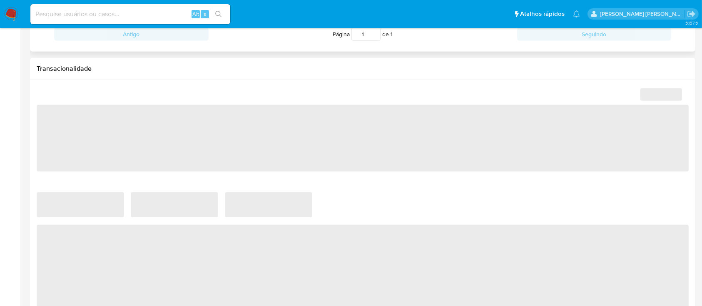
scroll to position [444, 0]
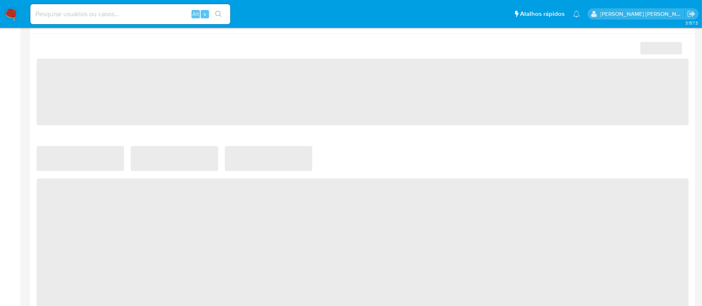
select select "10"
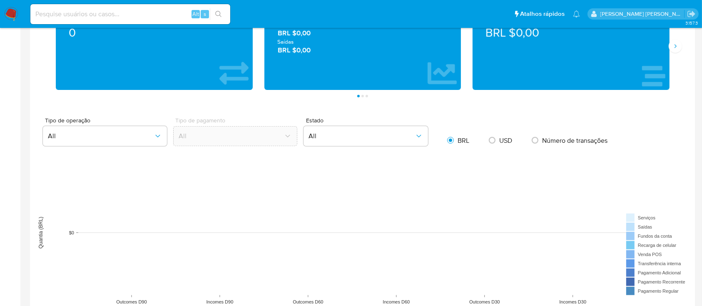
scroll to position [333, 0]
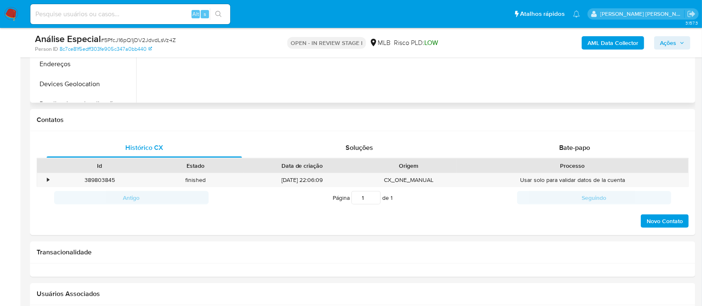
scroll to position [333, 0]
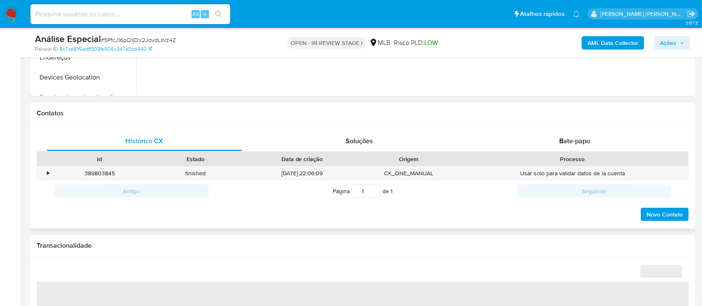
select select "10"
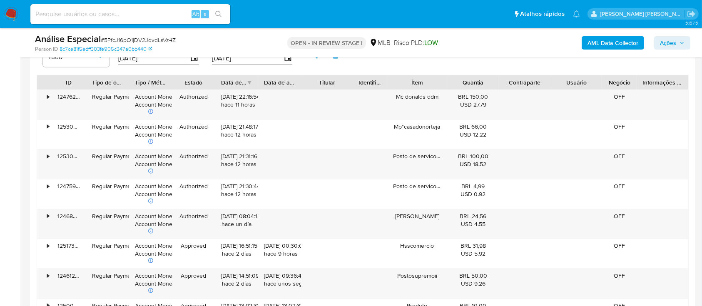
scroll to position [776, 0]
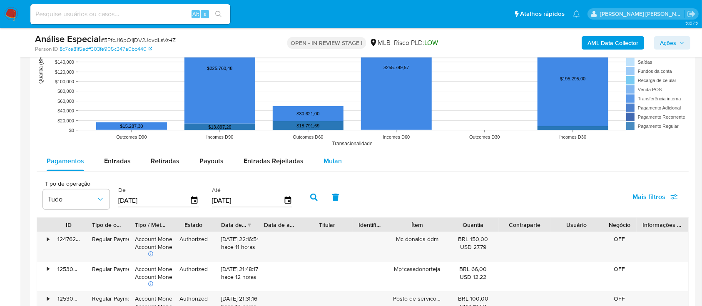
click at [323, 158] on span "Mulan" at bounding box center [332, 161] width 18 height 10
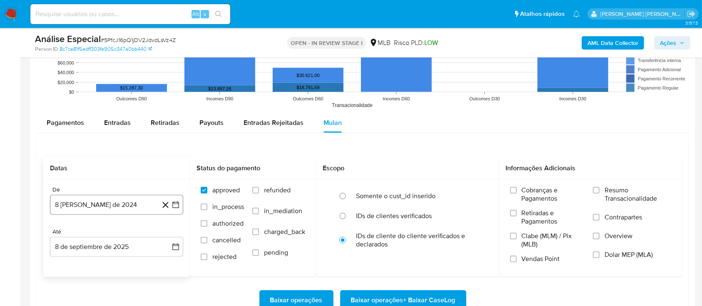
scroll to position [832, 0]
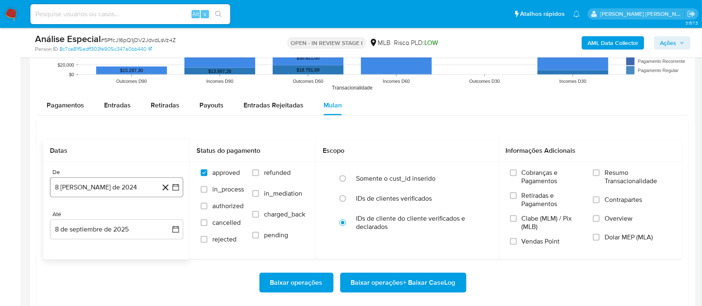
click at [122, 189] on button "8 [PERSON_NAME] de 2024" at bounding box center [116, 187] width 133 height 20
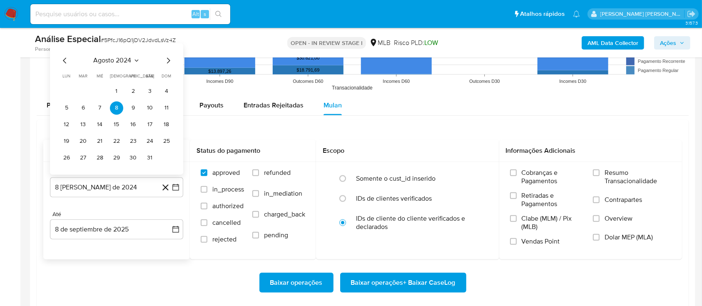
click at [117, 59] on span "agosto 2024" at bounding box center [113, 61] width 38 height 8
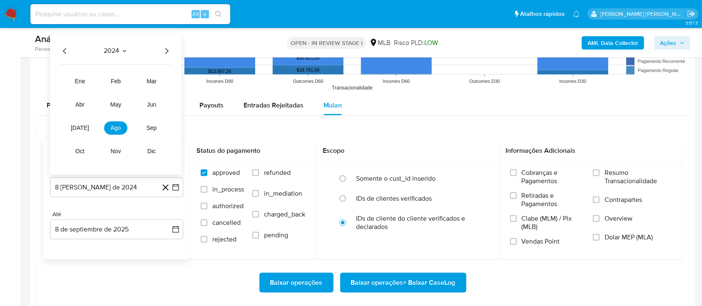
click at [171, 50] on div "2024 2024 ene feb mar abr may jun jul ago sep oct nov dic" at bounding box center [115, 104] width 131 height 141
click at [165, 51] on icon "Año siguiente" at bounding box center [166, 51] width 10 height 10
click at [78, 128] on span "jul" at bounding box center [80, 128] width 18 height 7
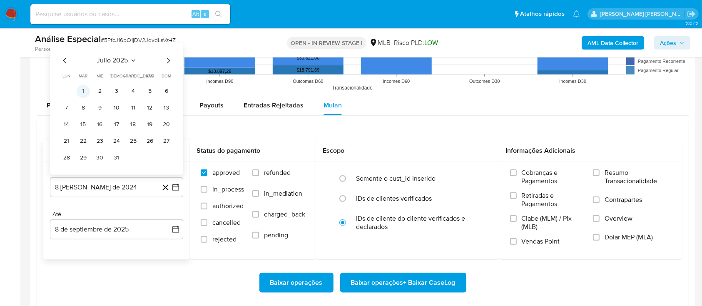
click at [82, 92] on button "1" at bounding box center [83, 91] width 13 height 13
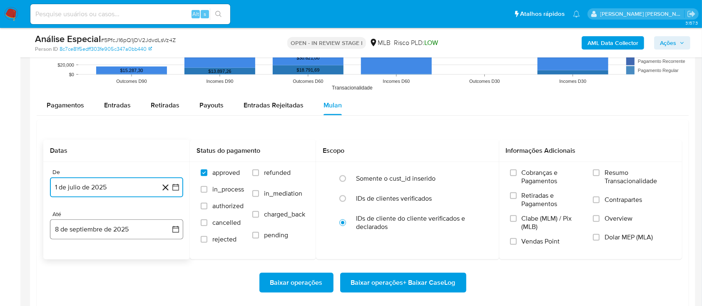
click at [134, 232] on button "8 de septiembre de 2025" at bounding box center [116, 229] width 133 height 20
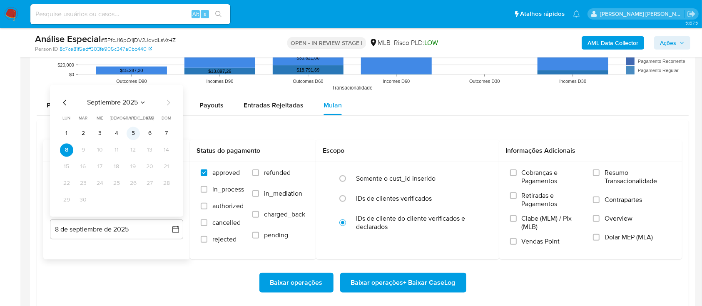
click at [134, 135] on button "5" at bounding box center [133, 133] width 13 height 13
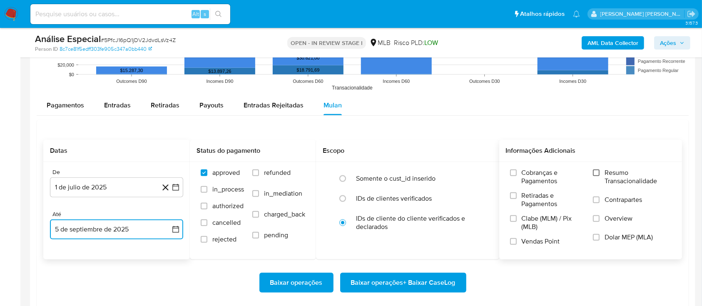
click at [597, 175] on input "Resumo Transacionalidade" at bounding box center [596, 172] width 7 height 7
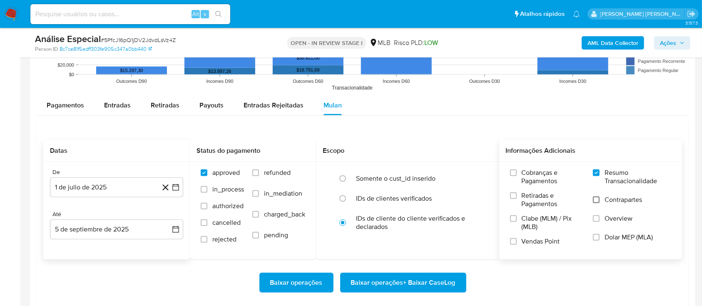
click at [594, 201] on input "Contrapartes" at bounding box center [596, 199] width 7 height 7
click at [511, 241] on input "Vendas Point" at bounding box center [513, 241] width 7 height 7
click at [397, 285] on span "Baixar operações + Baixar CaseLog" at bounding box center [403, 282] width 104 height 18
click at [156, 39] on span "# 5PfcJ16pQ1jDV2JdvdLsVz4Z" at bounding box center [138, 40] width 75 height 8
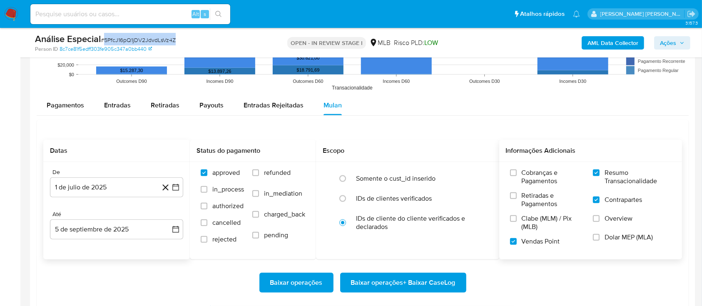
copy span "5PfcJ16pQ1jDV2JdvdLsVz4Z"
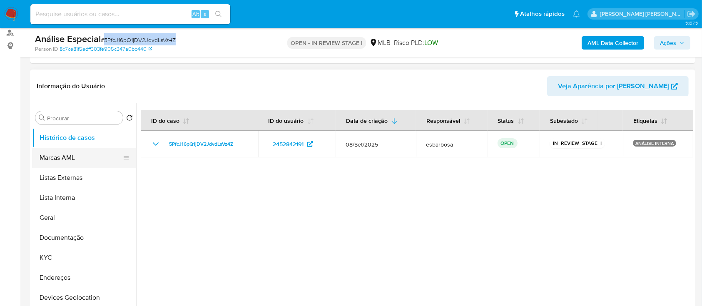
scroll to position [111, 0]
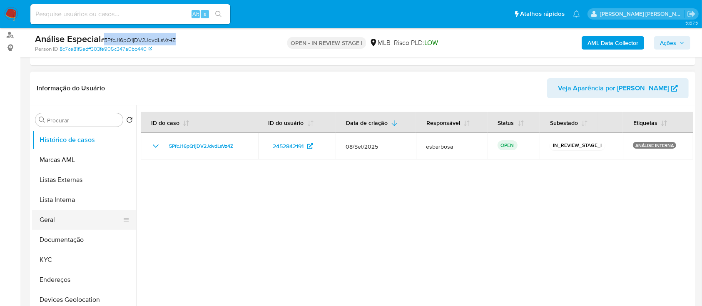
click at [55, 221] on button "Geral" at bounding box center [80, 220] width 97 height 20
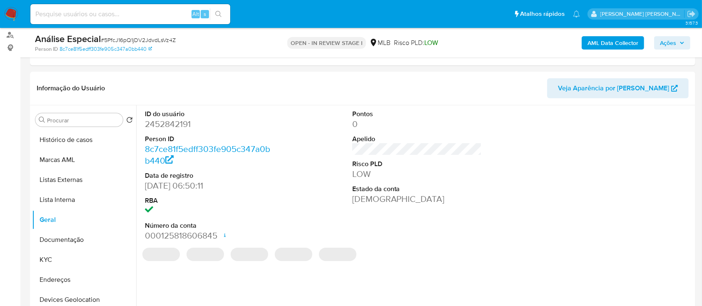
click at [183, 125] on dd "2452842191" at bounding box center [210, 124] width 130 height 12
copy dd "2452842191"
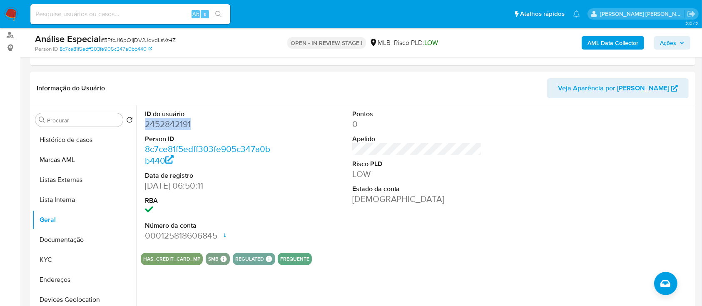
copy dd "2452842191"
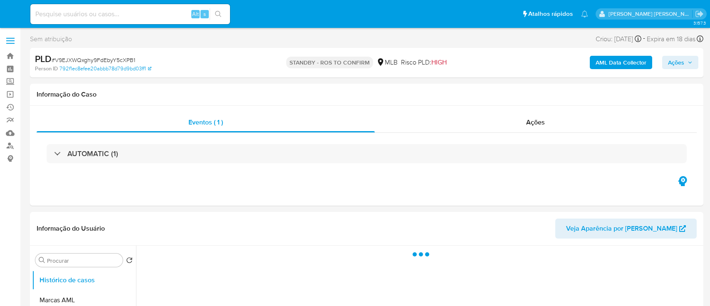
select select "10"
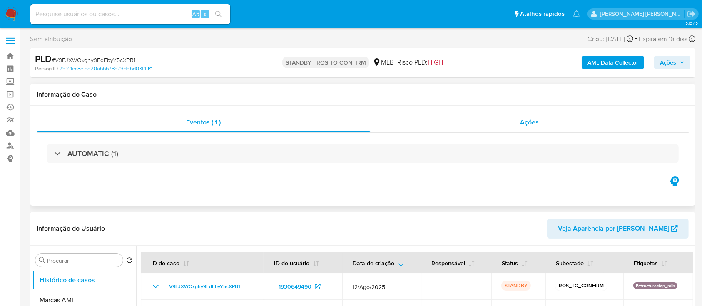
click at [430, 116] on div "Ações" at bounding box center [529, 122] width 318 height 20
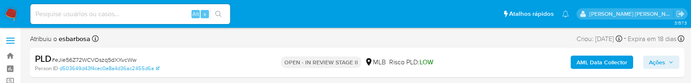
select select "10"
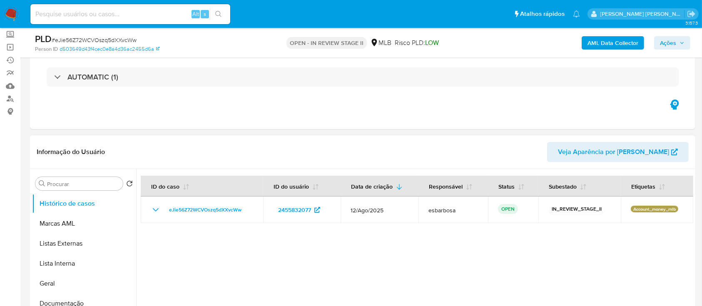
scroll to position [55, 0]
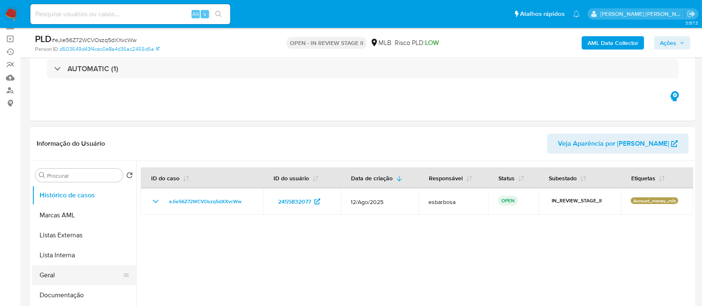
click at [72, 83] on button "Geral" at bounding box center [80, 275] width 97 height 20
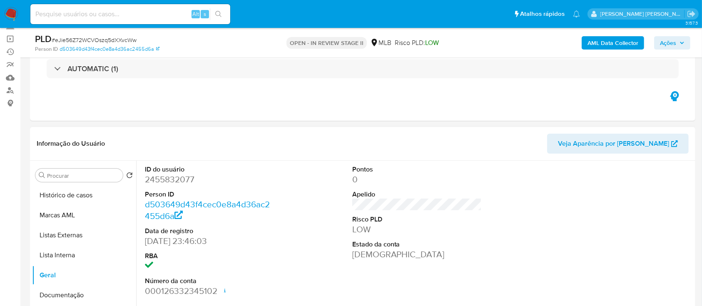
click at [170, 83] on dd "2455832077" at bounding box center [210, 180] width 130 height 12
copy dd "2455832077"
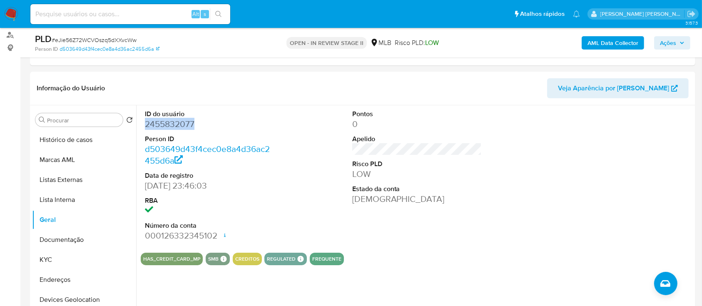
click at [609, 47] on b "AML Data Collector" at bounding box center [612, 42] width 51 height 13
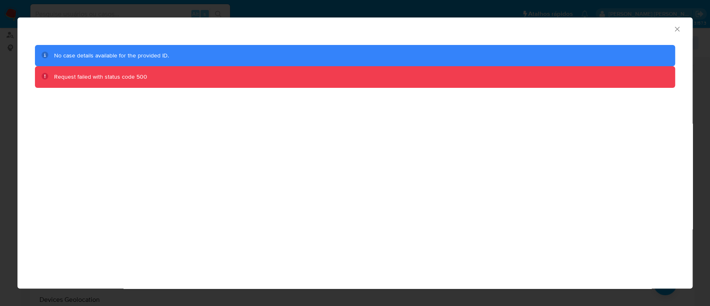
click at [675, 28] on icon "Fechar a janela" at bounding box center [677, 29] width 8 height 8
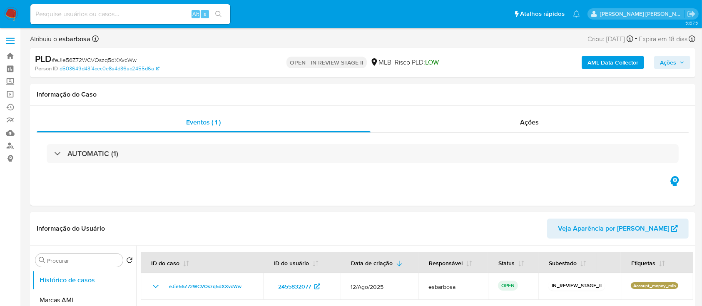
click at [612, 60] on b "AML Data Collector" at bounding box center [612, 62] width 51 height 13
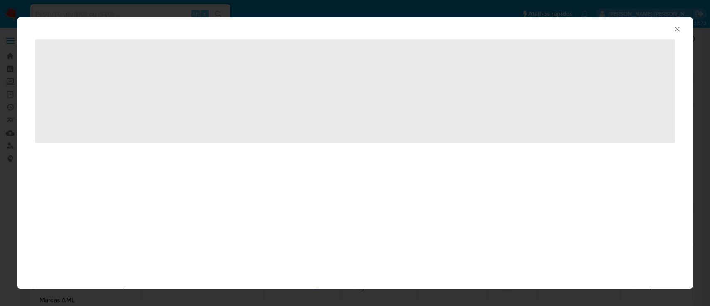
select select "10"
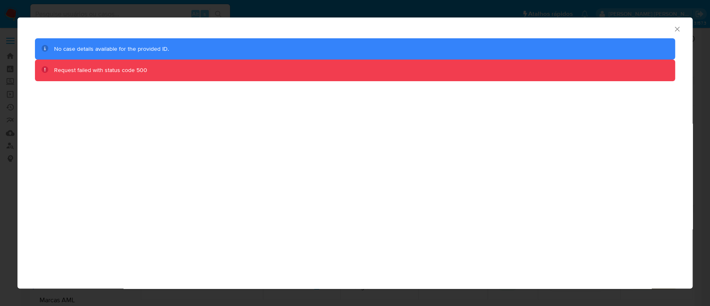
click at [676, 29] on icon "Fechar a janela" at bounding box center [677, 29] width 8 height 8
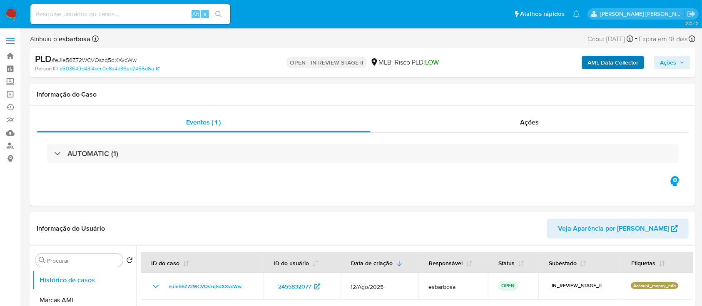
select select "10"
click at [603, 63] on b "AML Data Collector" at bounding box center [612, 62] width 51 height 13
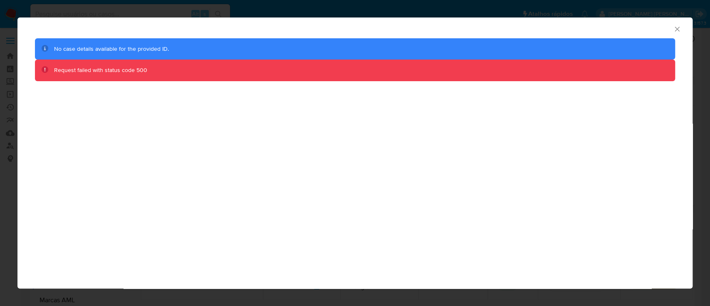
click at [677, 29] on icon "Fechar a janela" at bounding box center [677, 29] width 8 height 8
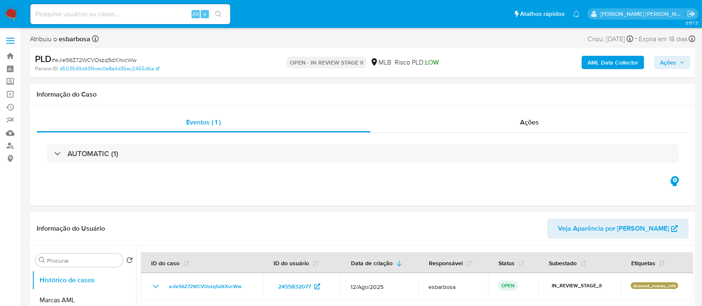
click at [115, 58] on span "# eJie56Z72WCVOszq5dXXvcWw" at bounding box center [94, 60] width 85 height 8
copy span "eJie56Z72WCVOszq5dXXvcWw"
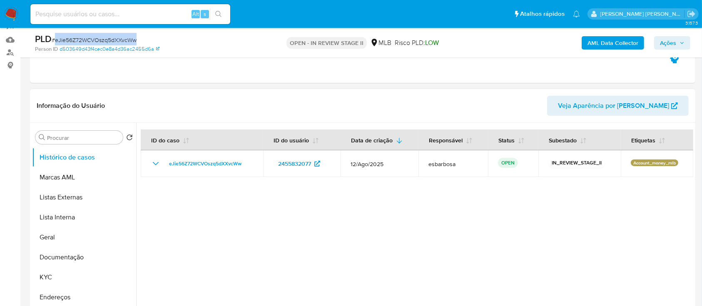
scroll to position [111, 0]
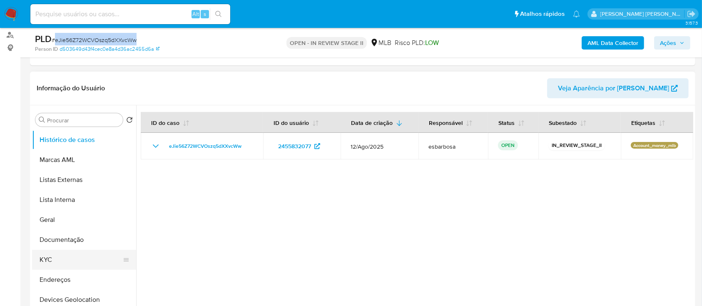
click at [60, 261] on button "KYC" at bounding box center [80, 260] width 97 height 20
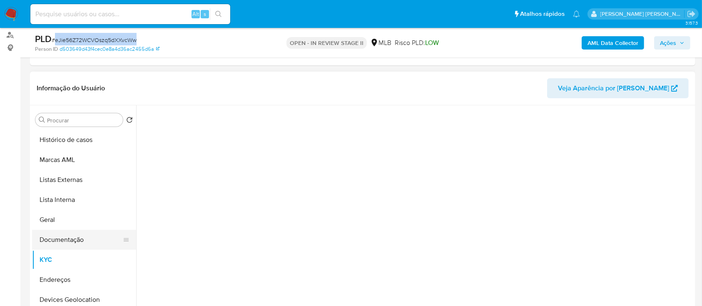
scroll to position [55, 0]
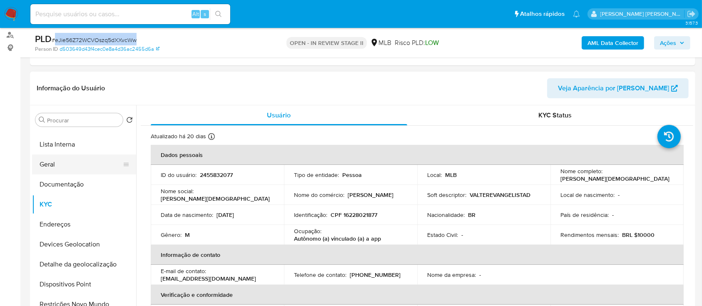
click at [64, 161] on button "Geral" at bounding box center [80, 164] width 97 height 20
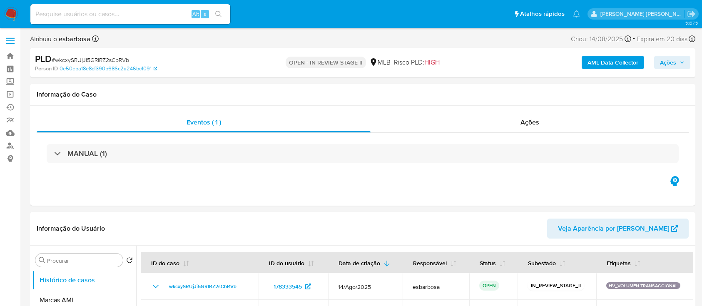
select select "10"
click at [597, 67] on b "AML Data Collector" at bounding box center [612, 62] width 51 height 13
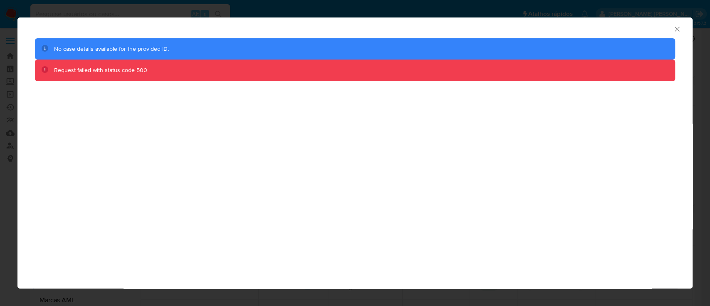
click at [678, 31] on icon "Fechar a janela" at bounding box center [677, 29] width 8 height 8
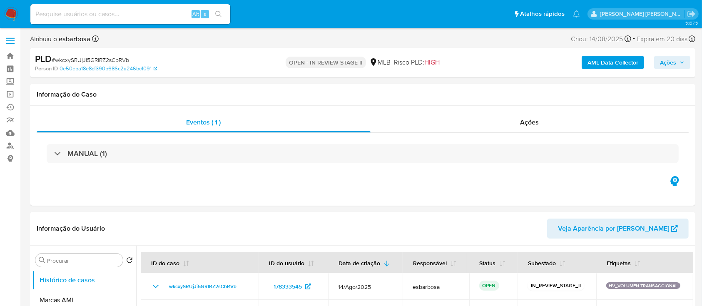
click at [110, 58] on span "# wkcxySRUjJi5GRlRZ2sCbRVb" at bounding box center [90, 60] width 77 height 8
copy span "wkcxySRUjJi5GRlRZ2sCbRVb"
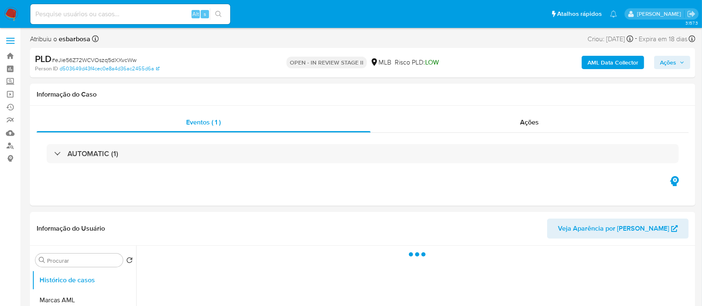
click at [610, 59] on b "AML Data Collector" at bounding box center [612, 62] width 51 height 13
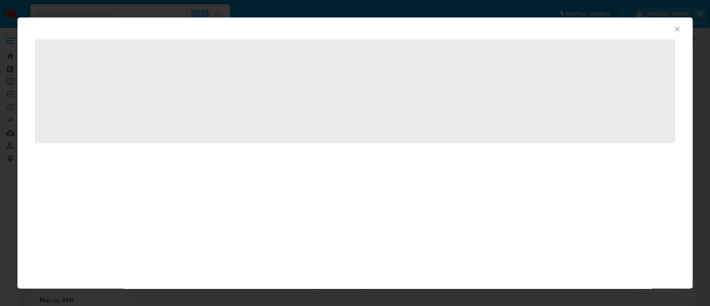
select select "10"
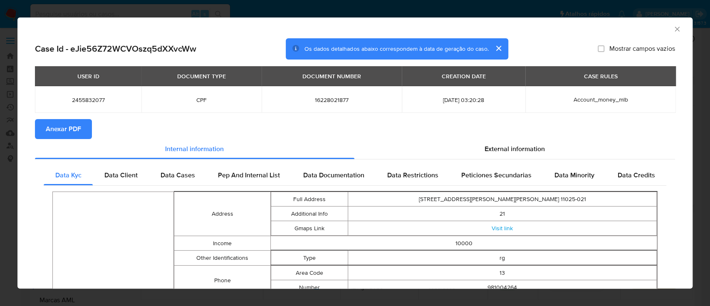
drag, startPoint x: 48, startPoint y: 129, endPoint x: 57, endPoint y: 131, distance: 9.9
click at [49, 129] on span "Anexar PDF" at bounding box center [63, 129] width 35 height 18
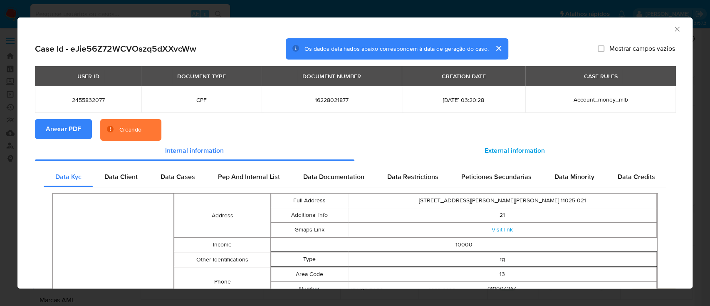
click at [506, 147] on span "External information" at bounding box center [515, 151] width 60 height 10
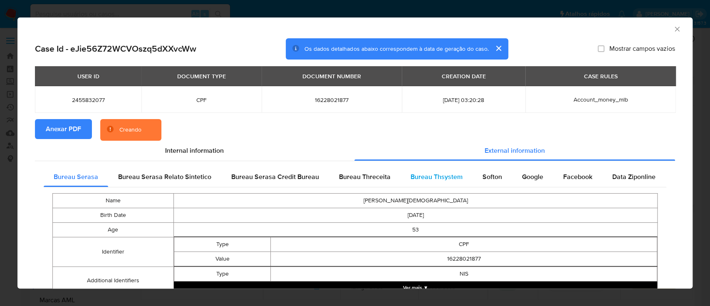
click at [414, 182] on div "Bureau Thsystem" at bounding box center [437, 177] width 72 height 20
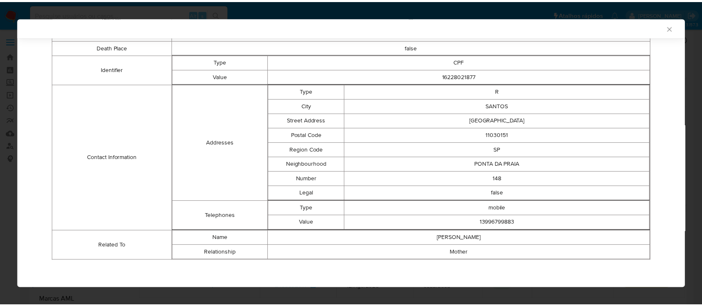
scroll to position [99, 0]
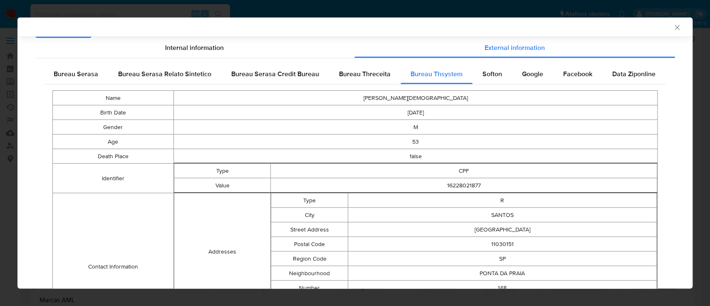
drag, startPoint x: 670, startPoint y: 25, endPoint x: 635, endPoint y: 36, distance: 36.1
click at [673, 25] on icon "Fechar a janela" at bounding box center [677, 27] width 8 height 8
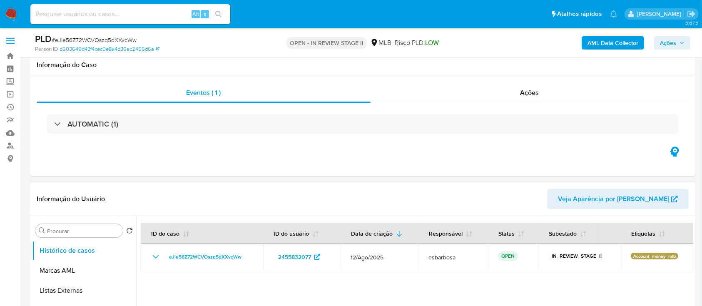
scroll to position [111, 0]
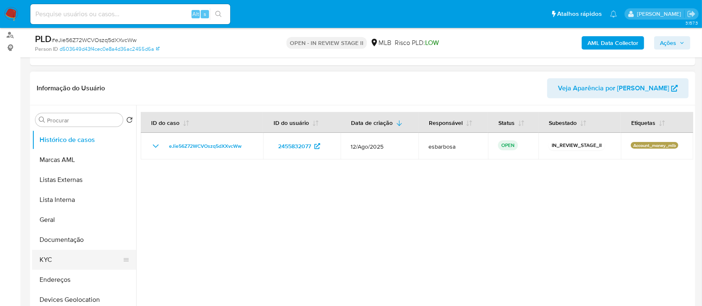
click at [61, 259] on button "KYC" at bounding box center [80, 260] width 97 height 20
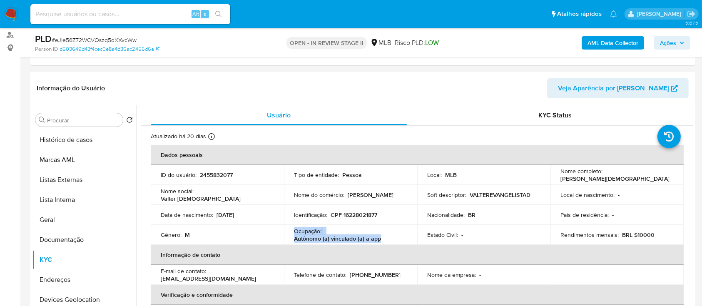
drag, startPoint x: 338, startPoint y: 233, endPoint x: 285, endPoint y: 231, distance: 52.5
click at [285, 231] on td "Ocupação : Autônomo (a) vinculado (a) a app" at bounding box center [350, 235] width 133 height 20
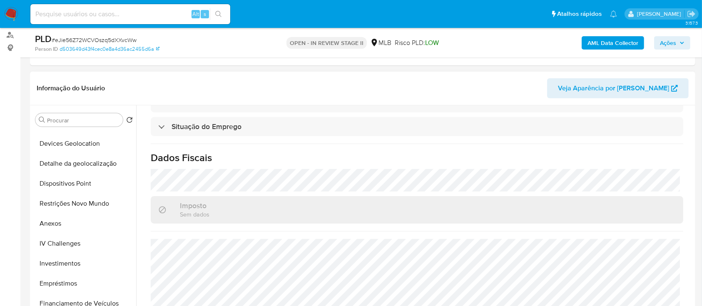
scroll to position [166, 0]
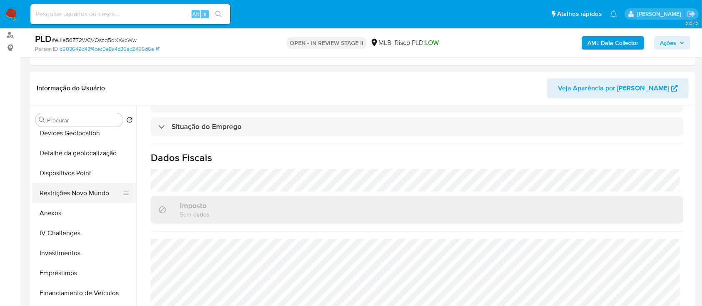
click at [71, 185] on button "Restrições Novo Mundo" at bounding box center [80, 193] width 97 height 20
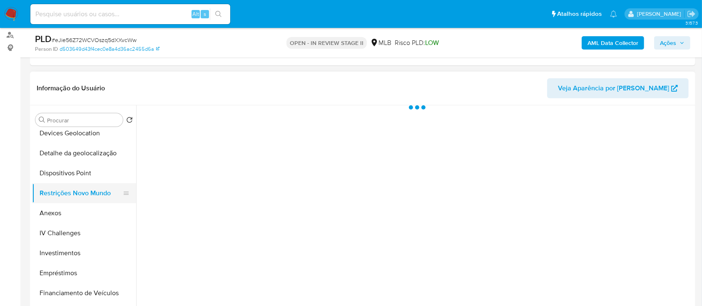
scroll to position [0, 0]
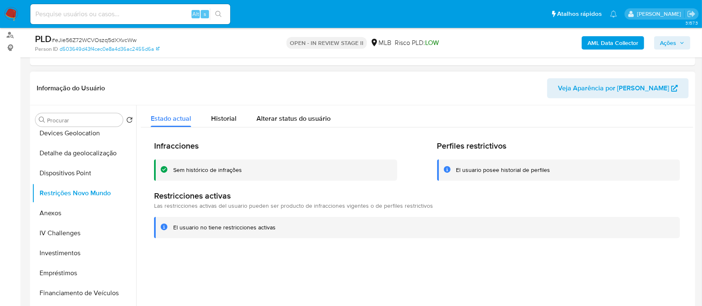
click at [212, 172] on div "Sem histórico de infrações" at bounding box center [207, 170] width 69 height 8
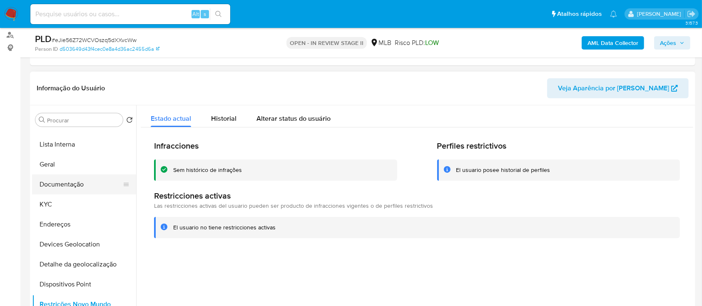
click at [73, 188] on button "Documentação" at bounding box center [80, 184] width 97 height 20
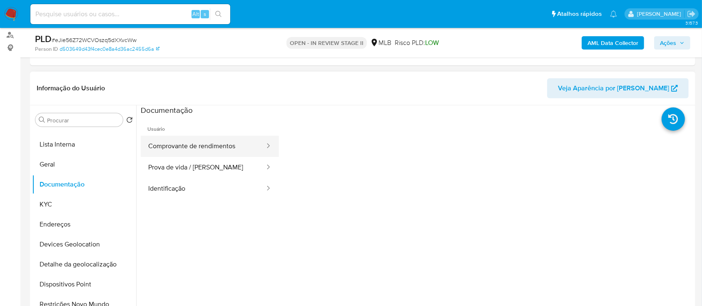
click at [192, 149] on button "Comprovante de rendimentos" at bounding box center [203, 146] width 125 height 21
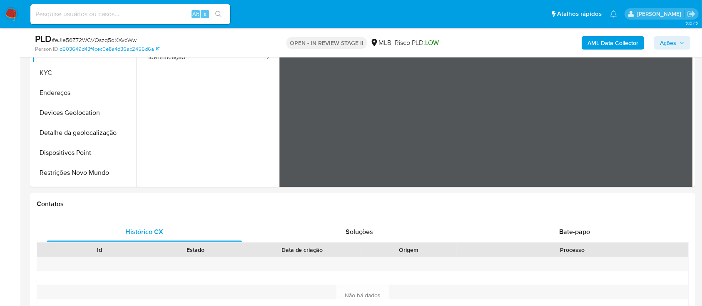
scroll to position [277, 0]
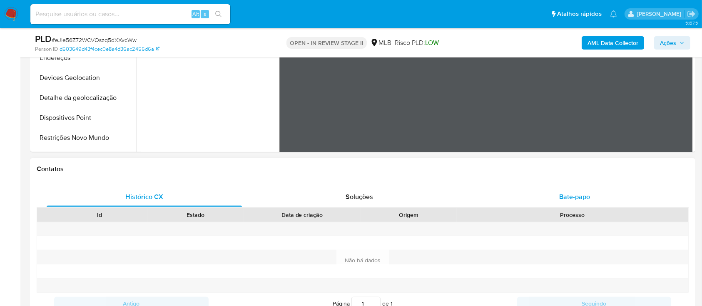
click at [557, 198] on div "Bate-papo" at bounding box center [574, 197] width 195 height 20
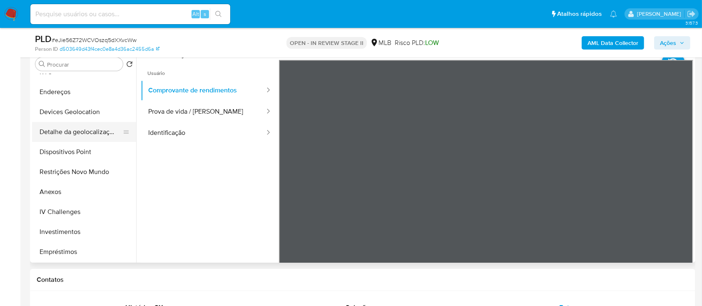
scroll to position [166, 0]
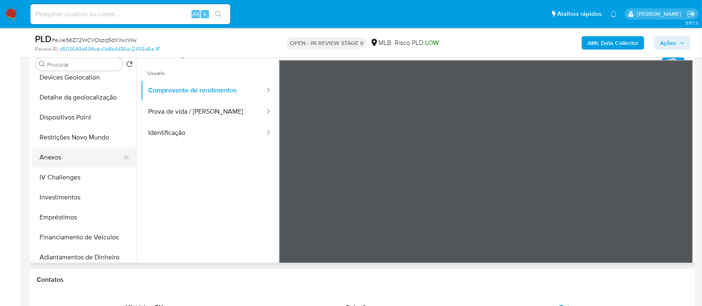
click at [74, 151] on button "Anexos" at bounding box center [80, 157] width 97 height 20
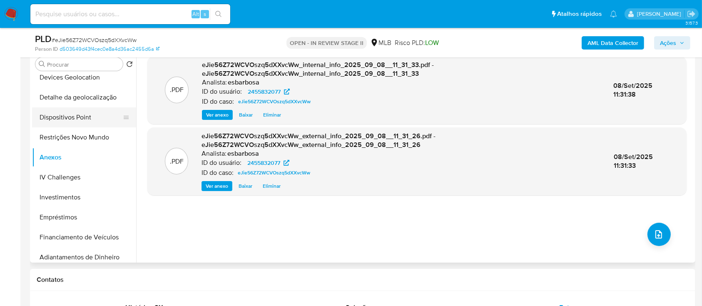
click at [72, 115] on button "Dispositivos Point" at bounding box center [80, 117] width 97 height 20
